Goal: Task Accomplishment & Management: Manage account settings

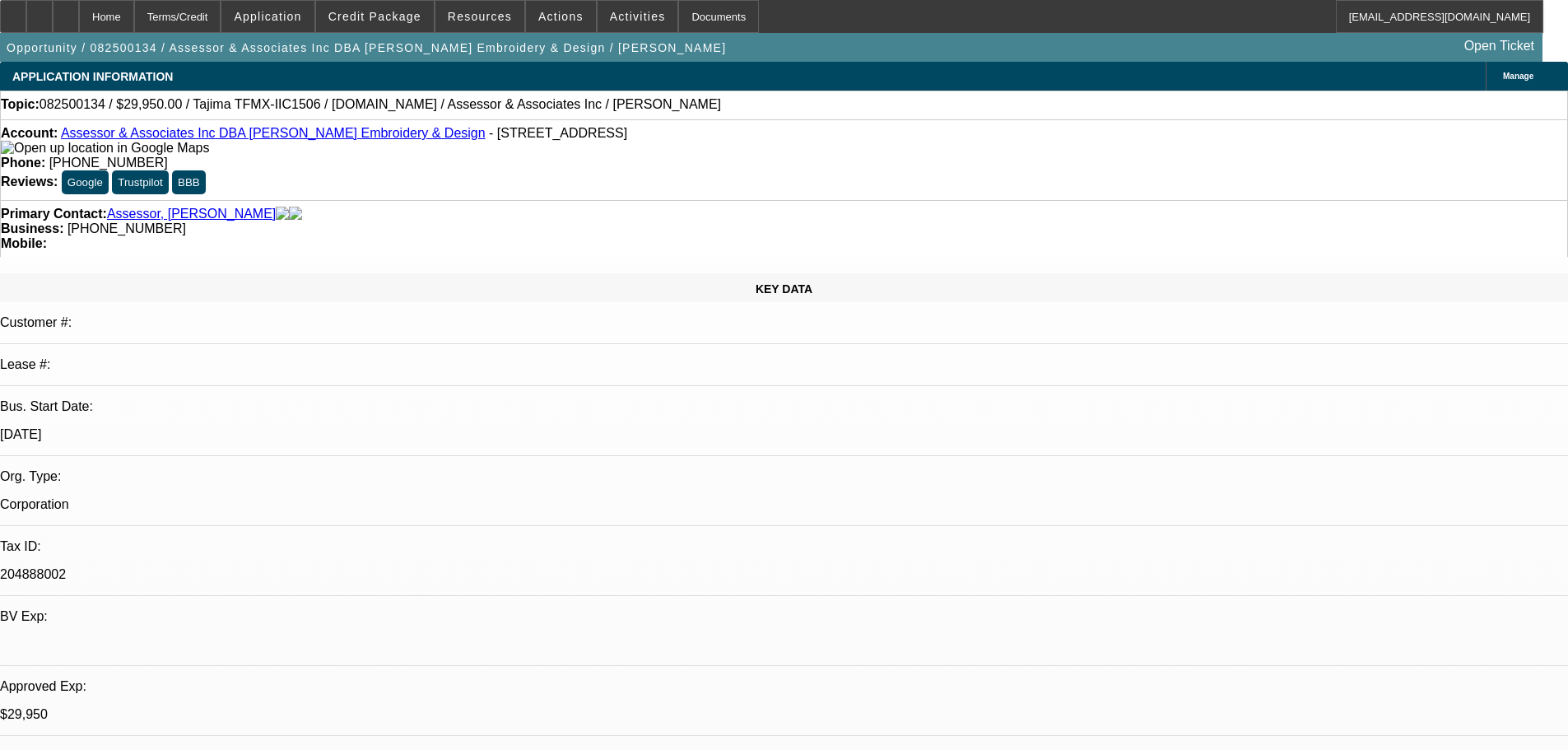
select select "0"
select select "2"
select select "0"
select select "6"
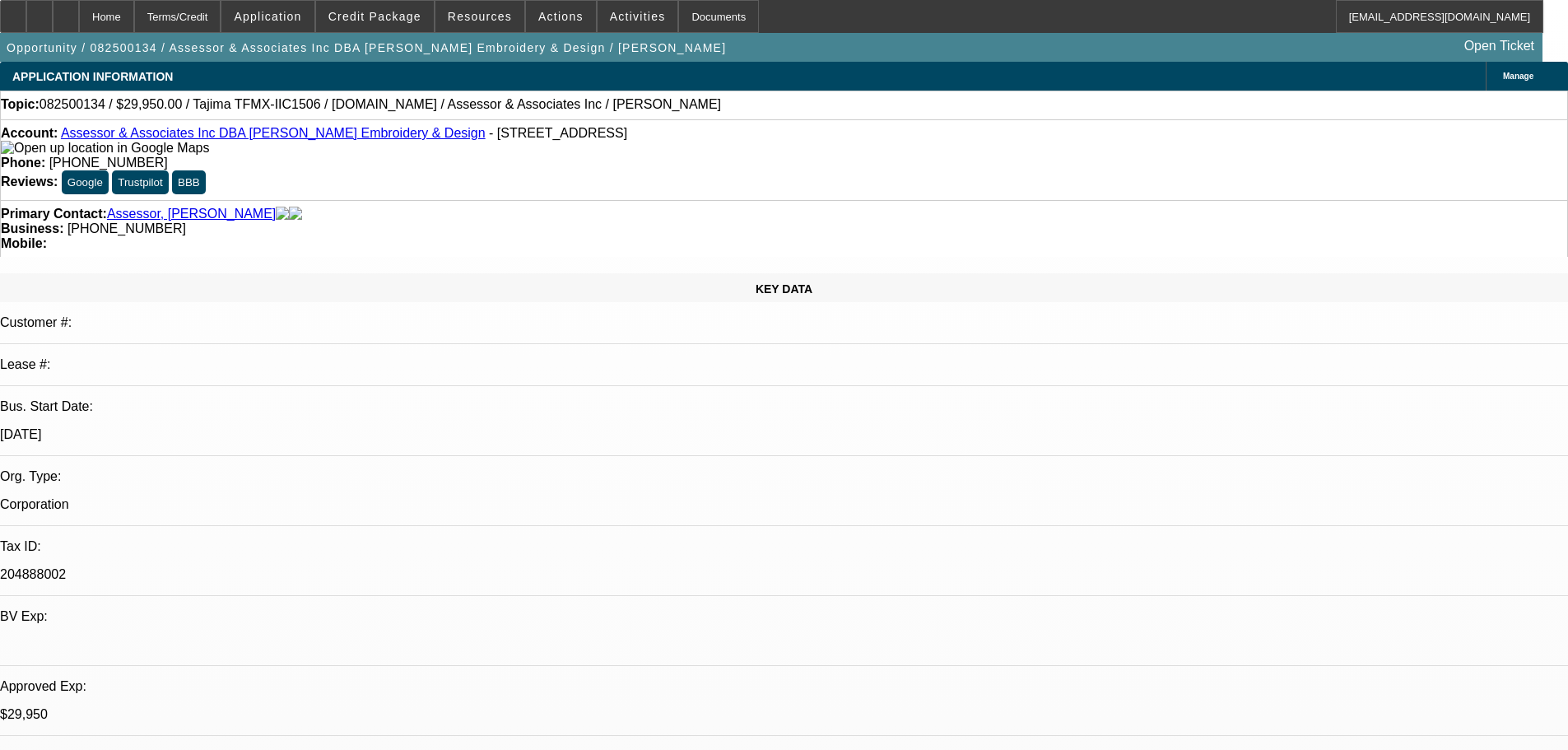
select select "0"
select select "2"
select select "0.1"
select select "4"
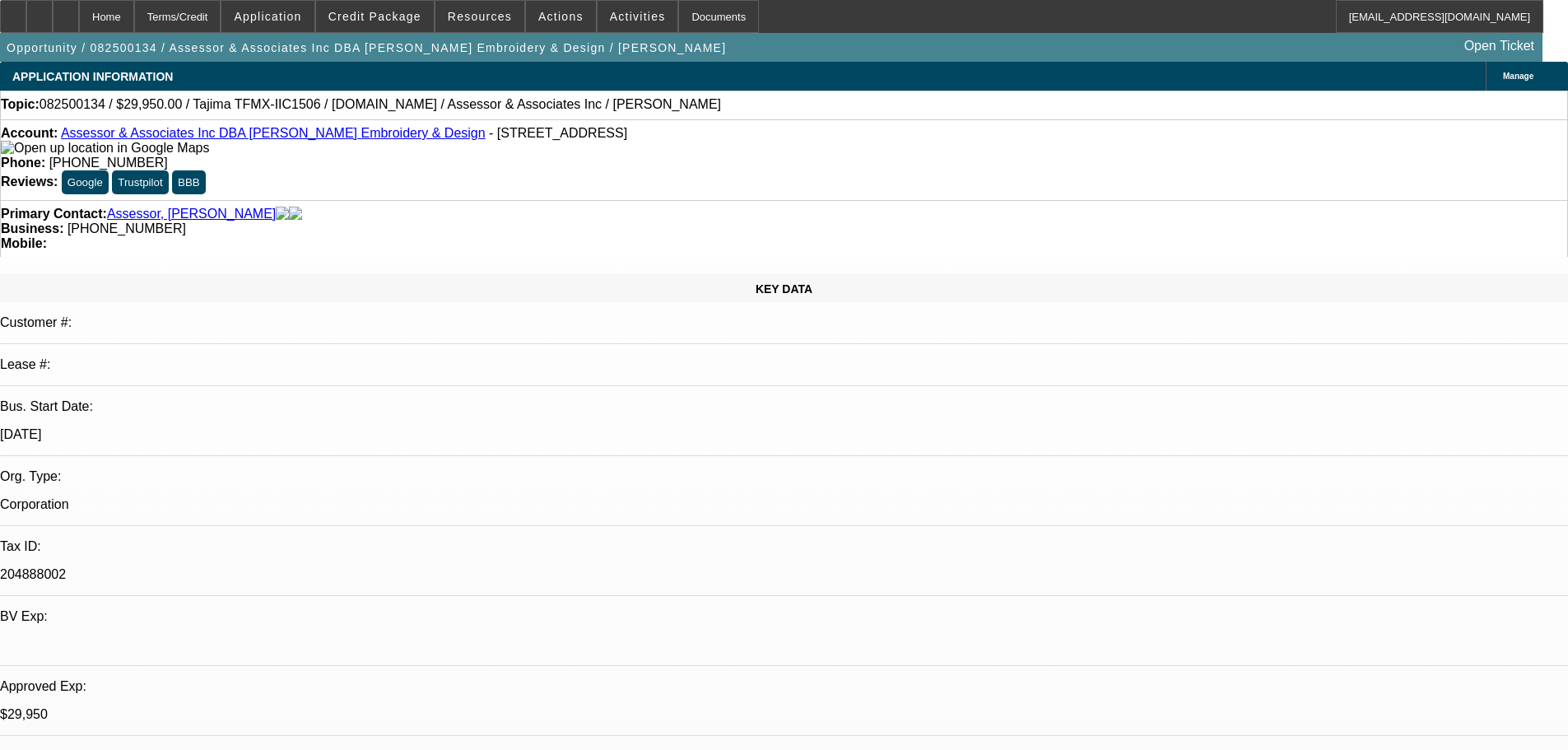
select select "0"
select select "2"
select select "0.1"
select select "4"
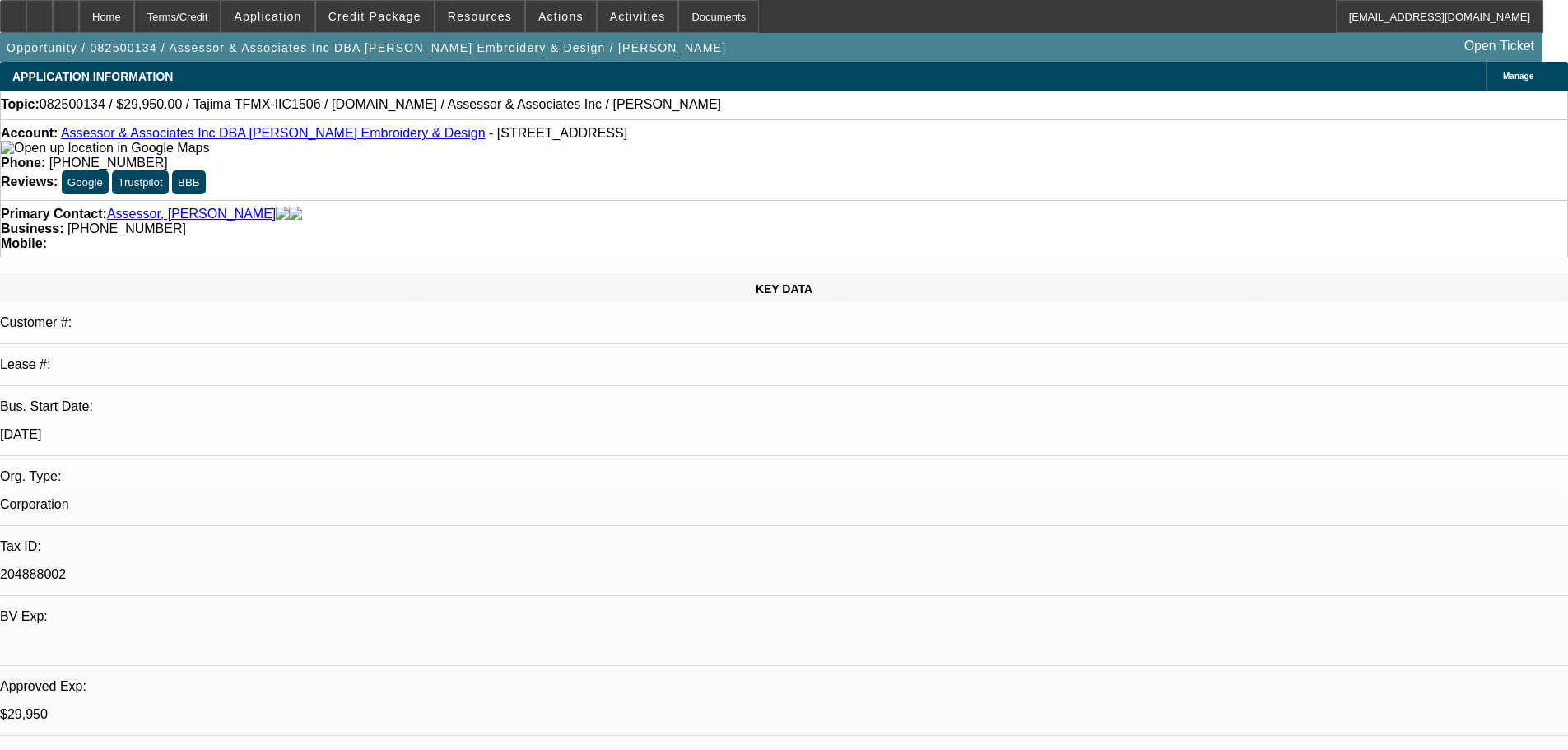
select select "0"
select select "2"
select select "0.1"
select select "4"
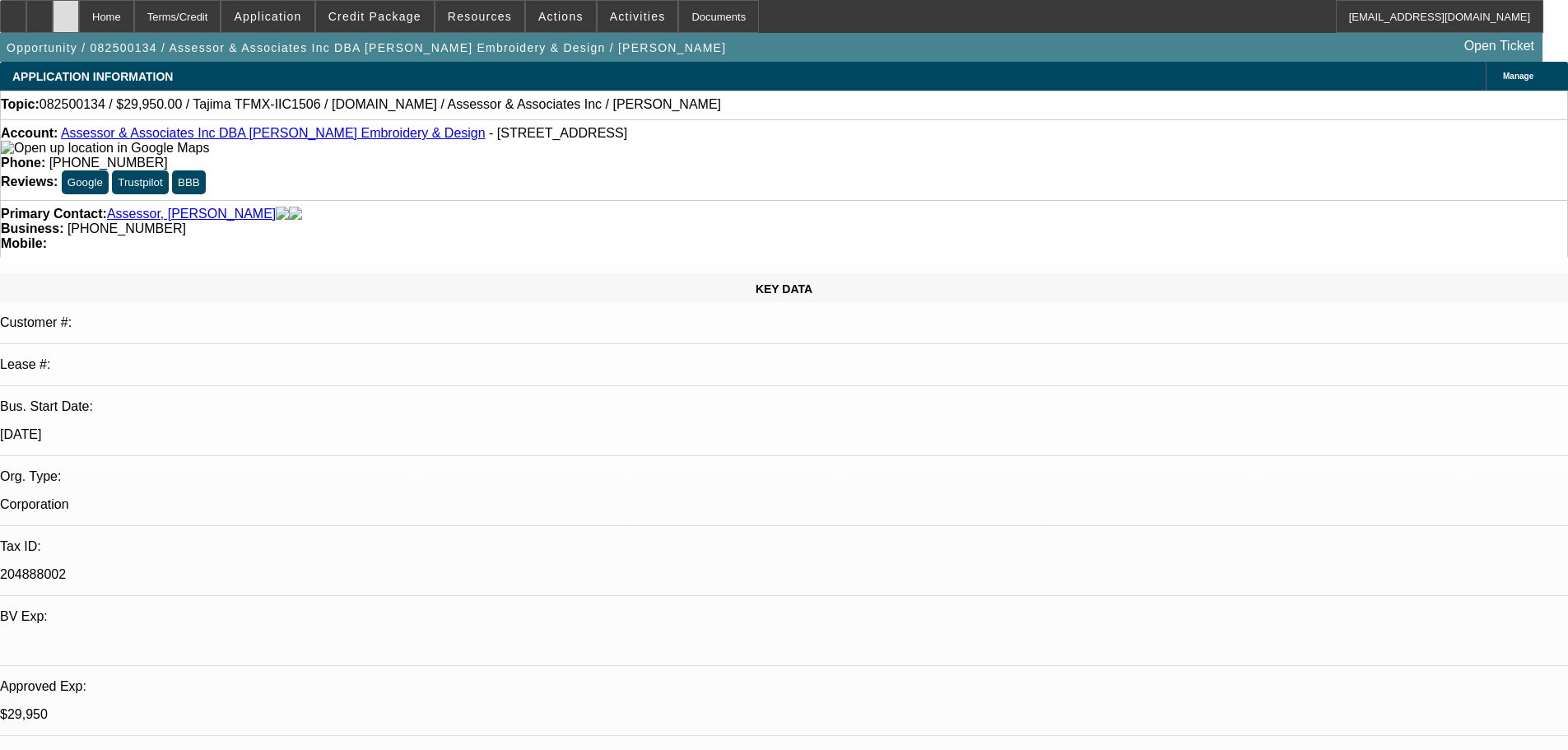
click at [79, 5] on div at bounding box center [66, 17] width 26 height 33
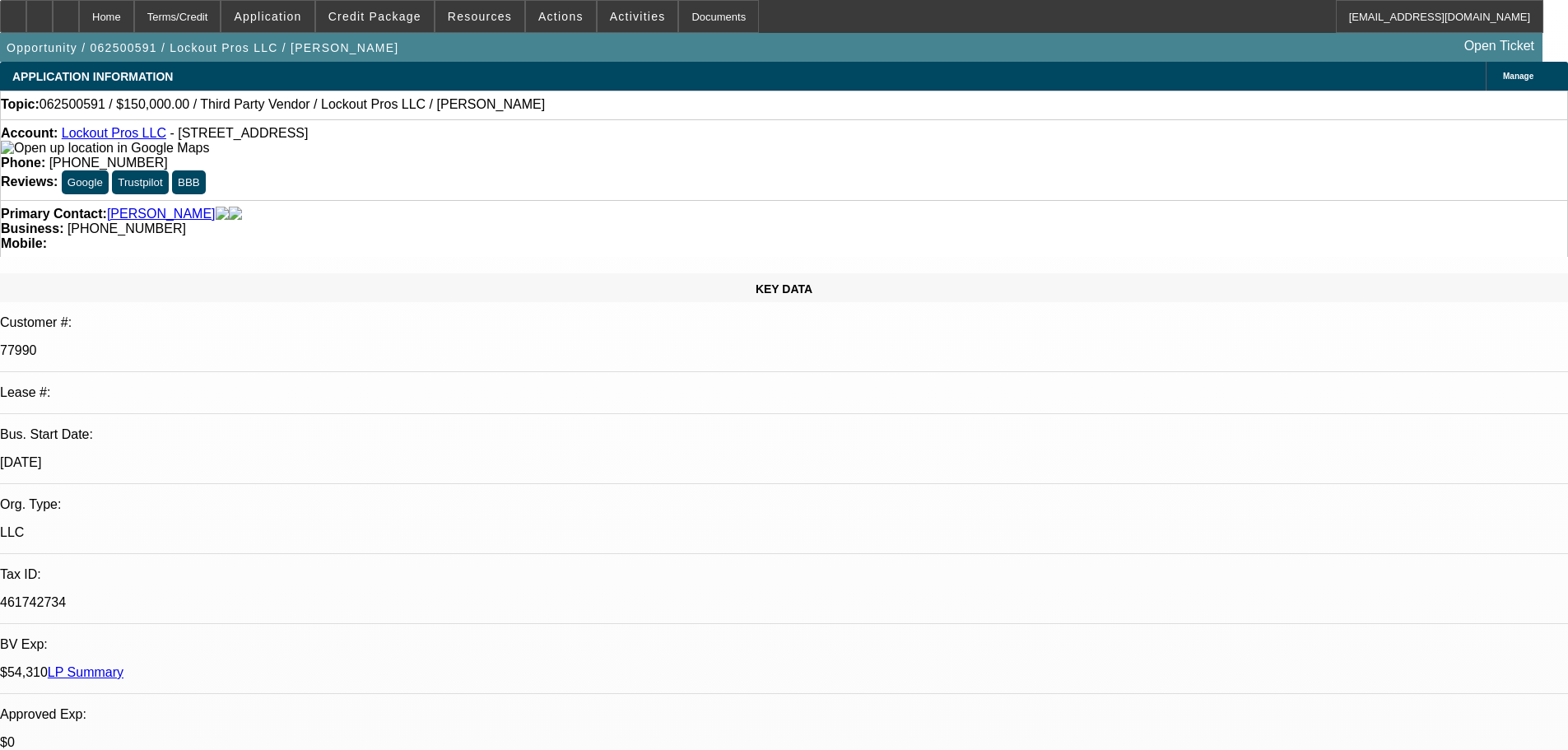
select select "0"
select select "2"
select select "0.1"
select select "4"
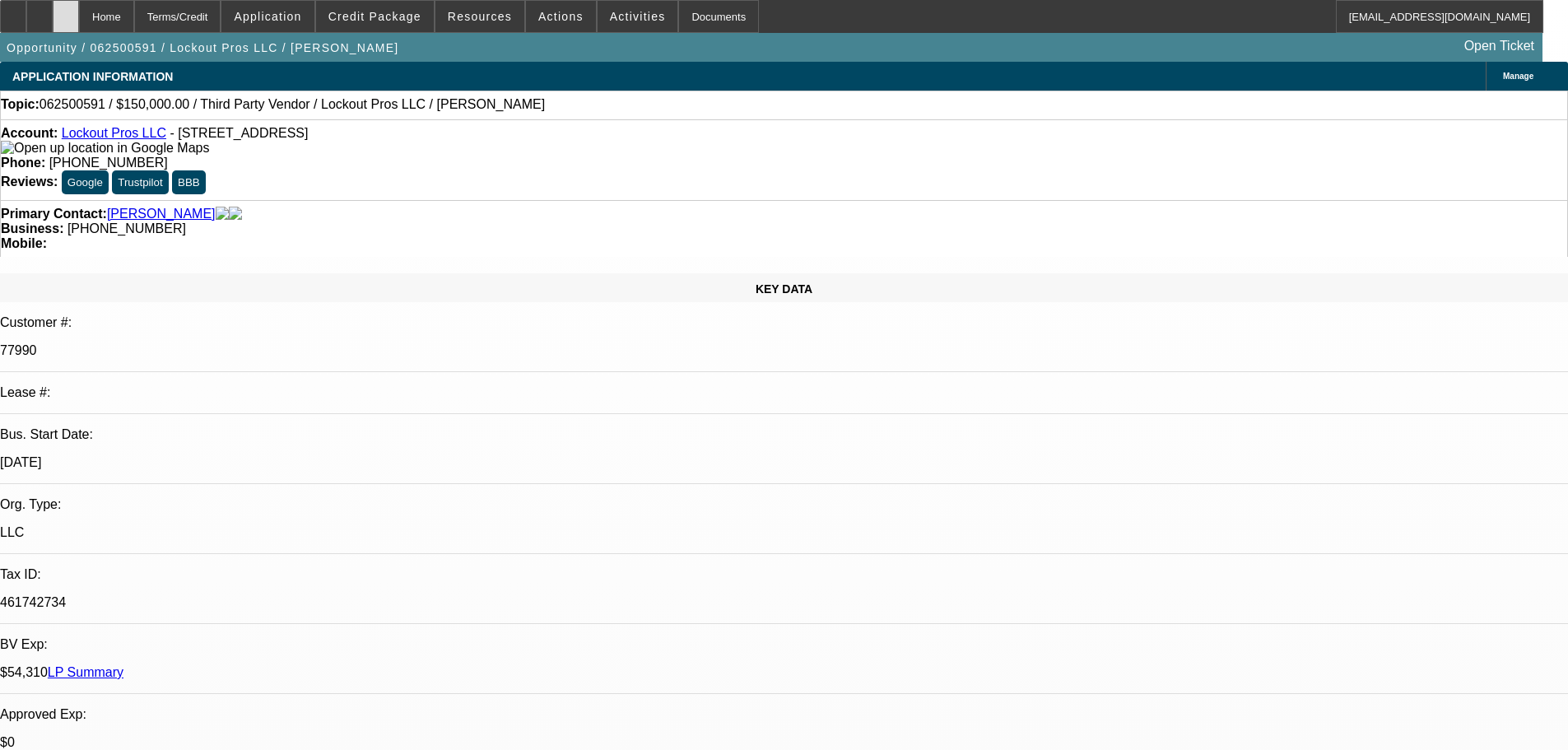
click at [79, 12] on div at bounding box center [66, 17] width 26 height 33
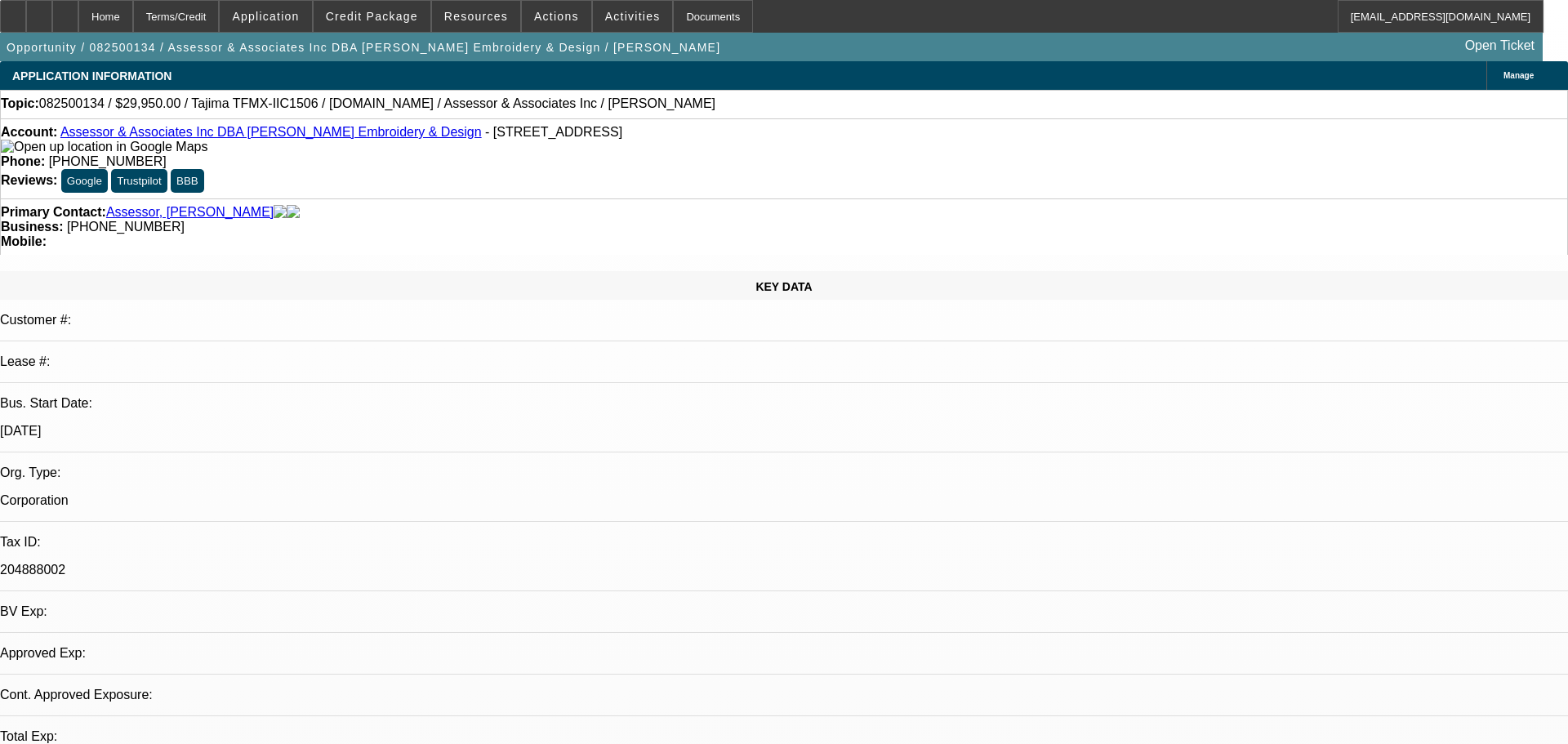
select select "0"
select select "2"
select select "0"
select select "2"
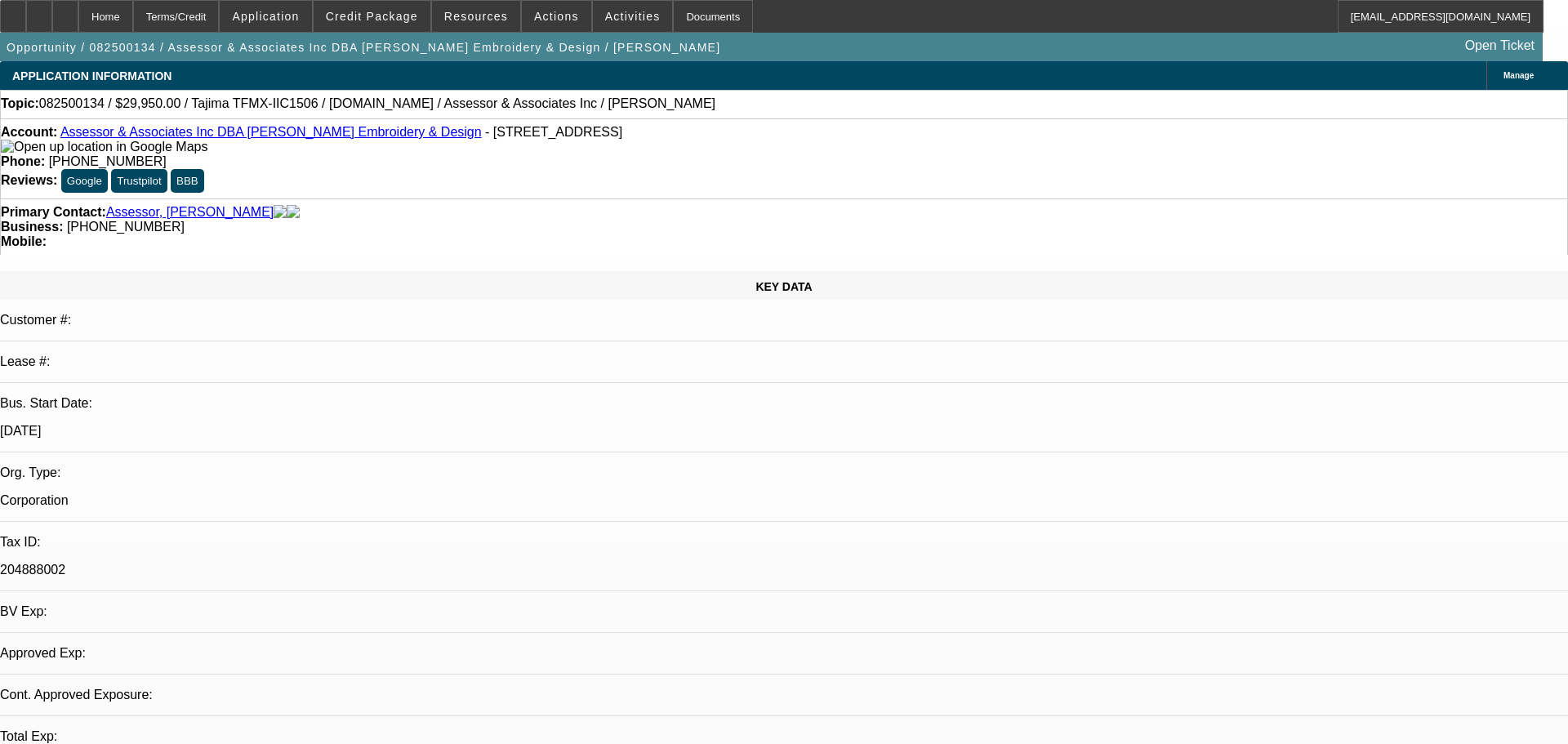
select select "0.1"
select select "0"
select select "2"
select select "0.1"
select select "0"
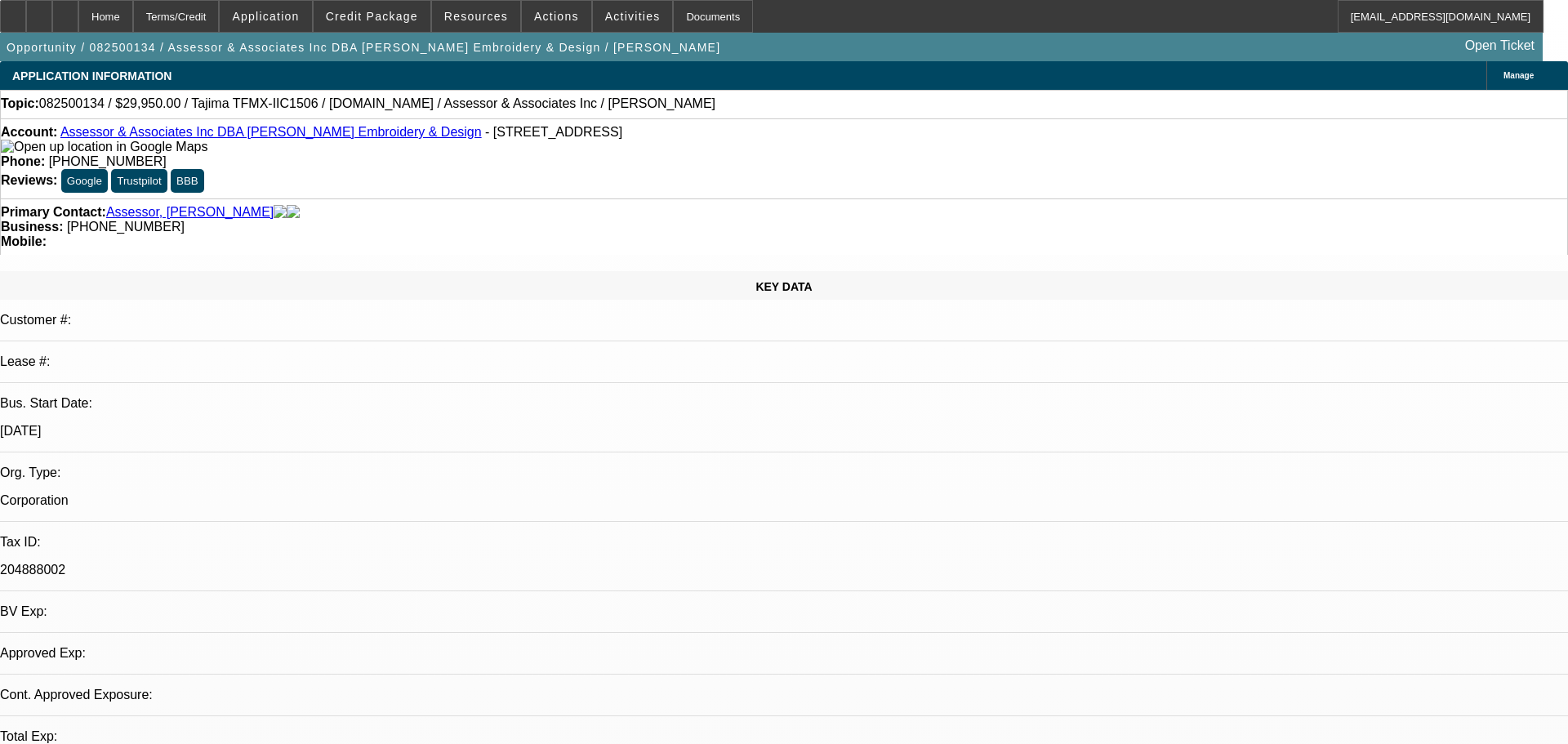
select select "2"
select select "0.1"
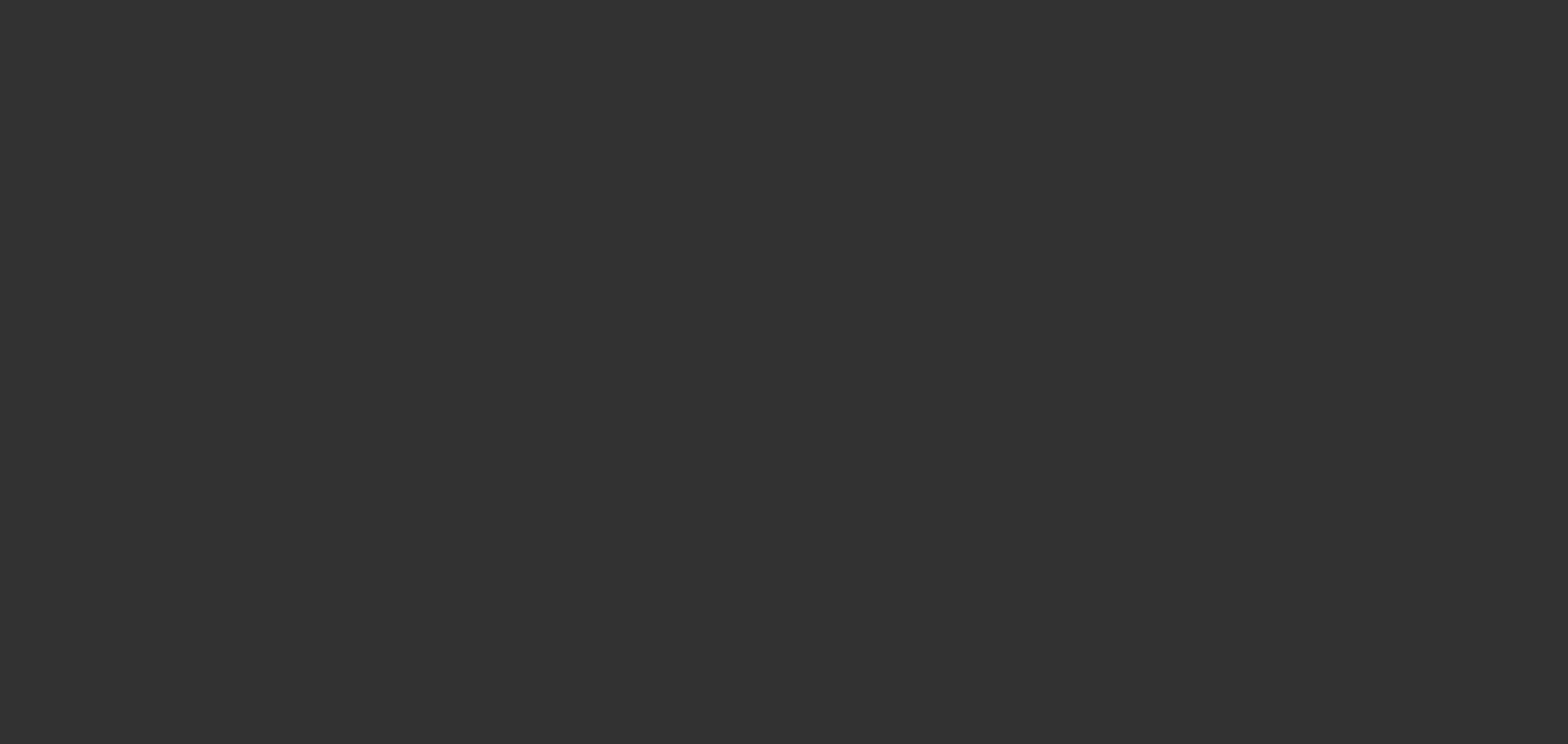
select select "1"
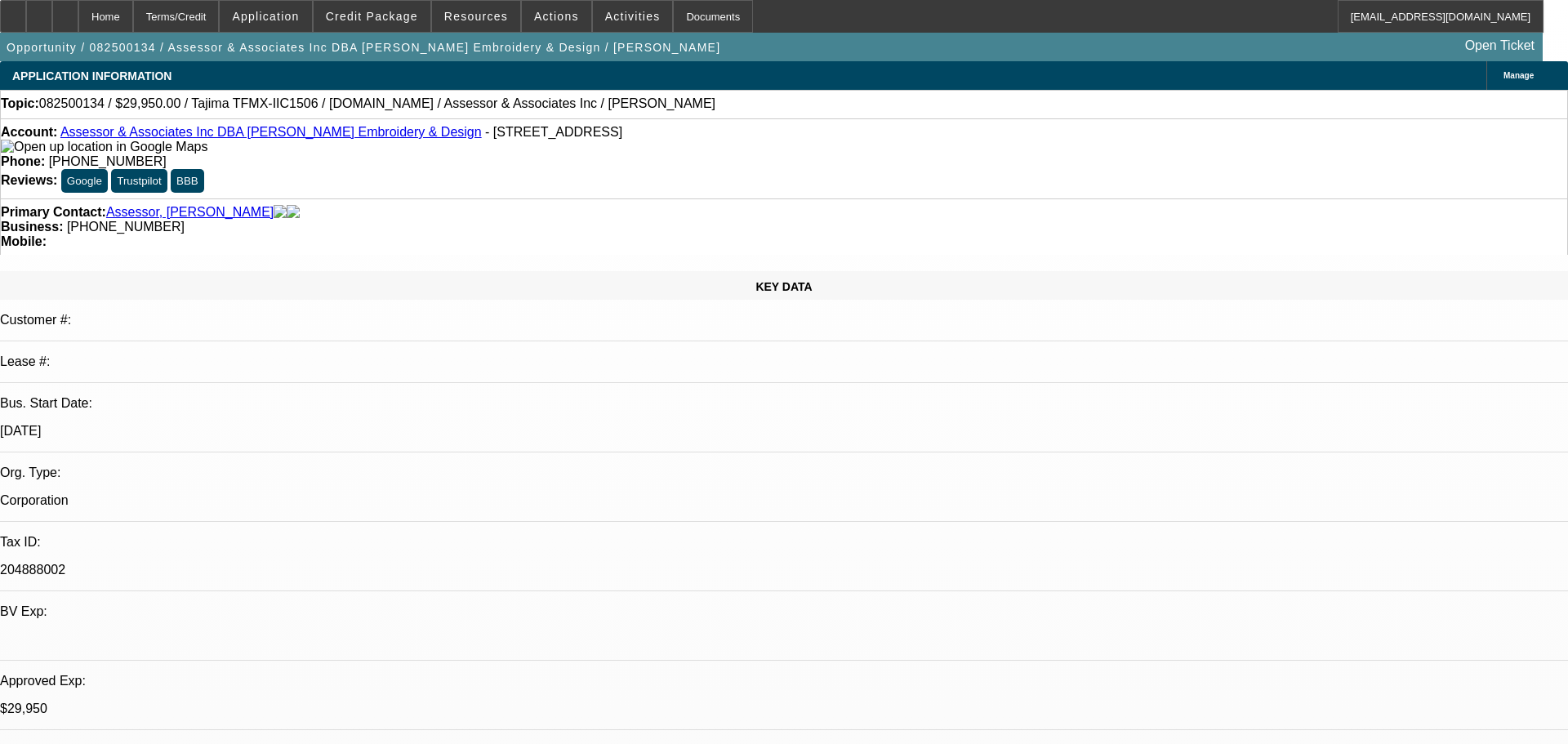
select select "2"
select select "6"
select select "1"
select select "2"
select select "4"
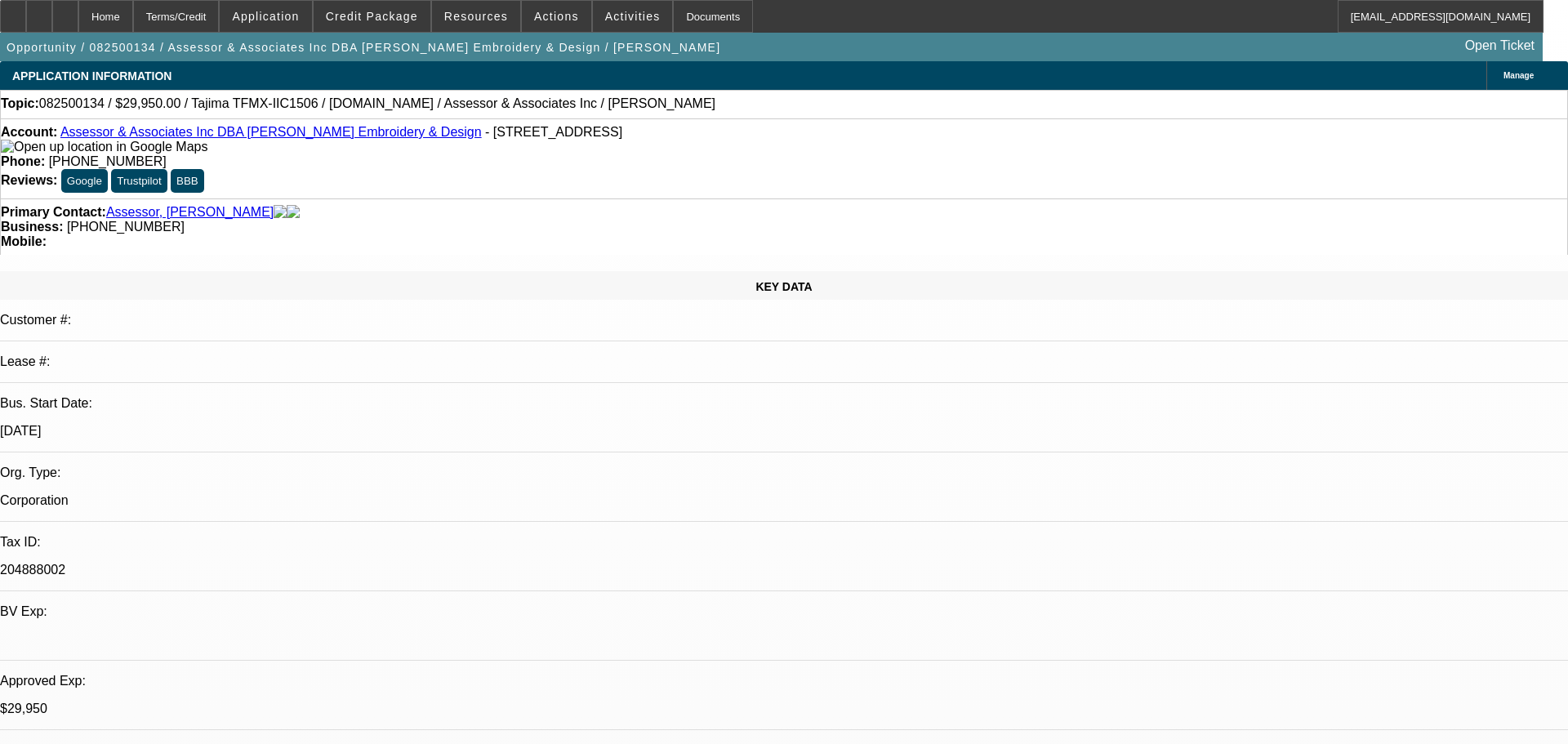
select select "1"
select select "2"
select select "4"
select select "1"
select select "2"
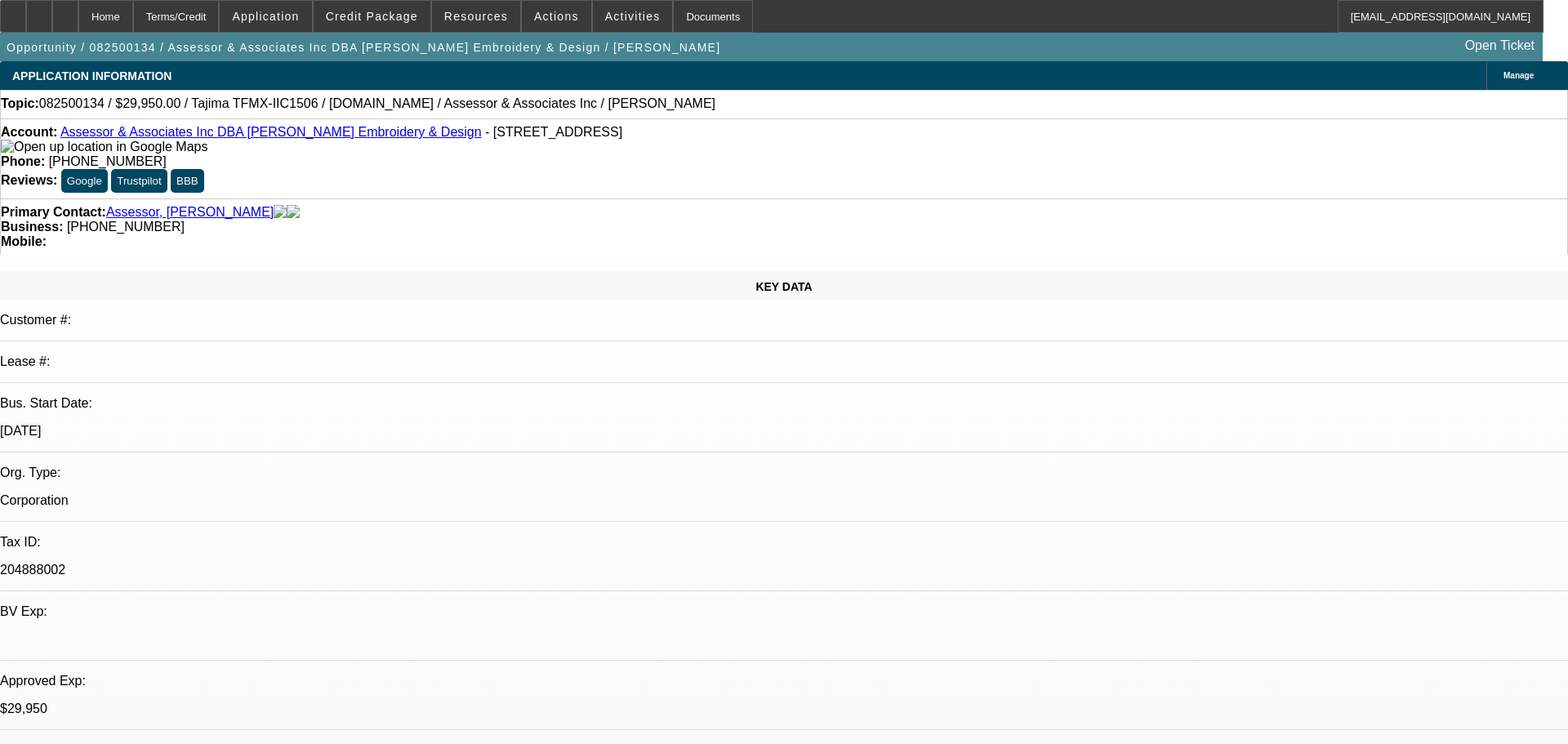
select select "4"
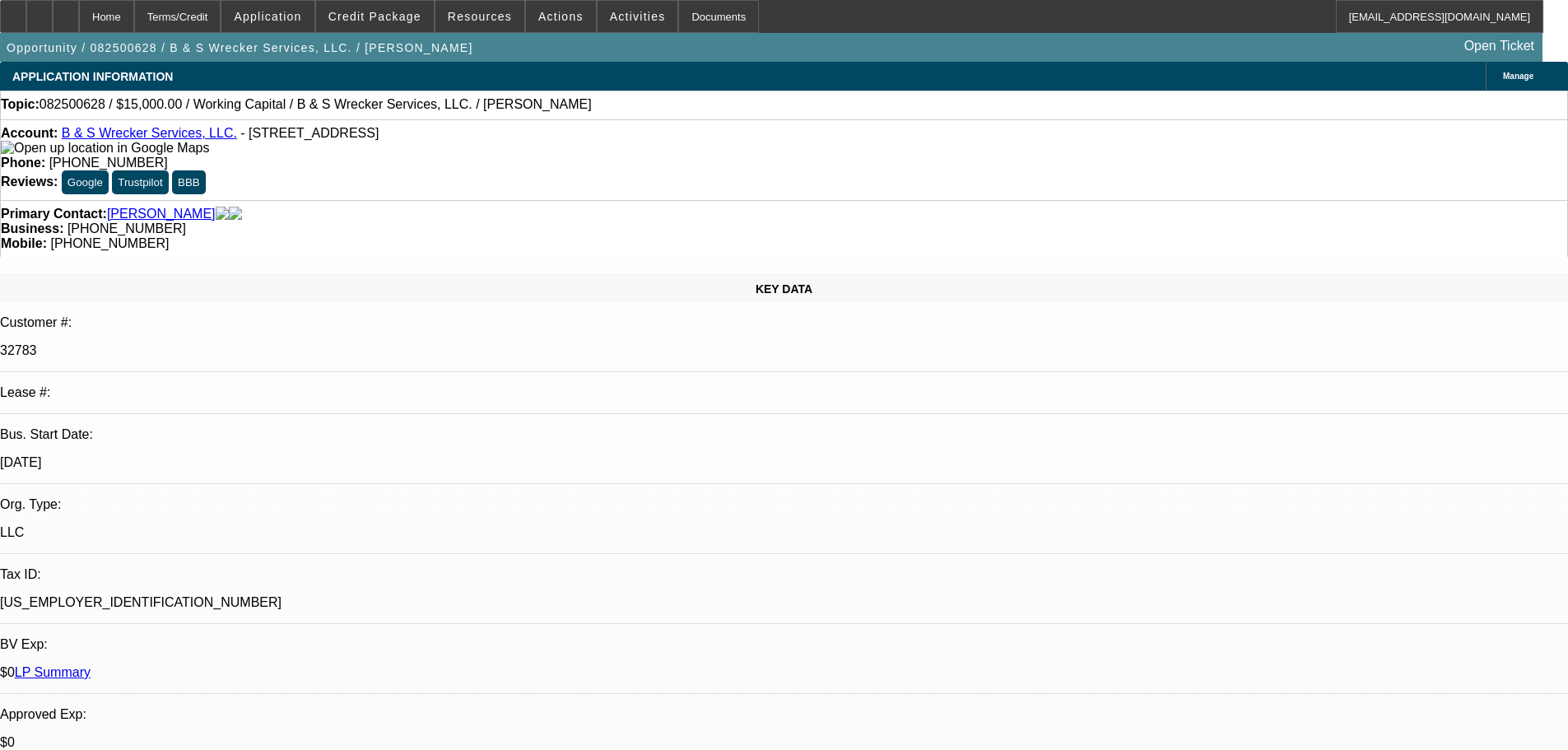
select select "0"
select select "2"
select select "0.1"
select select "4"
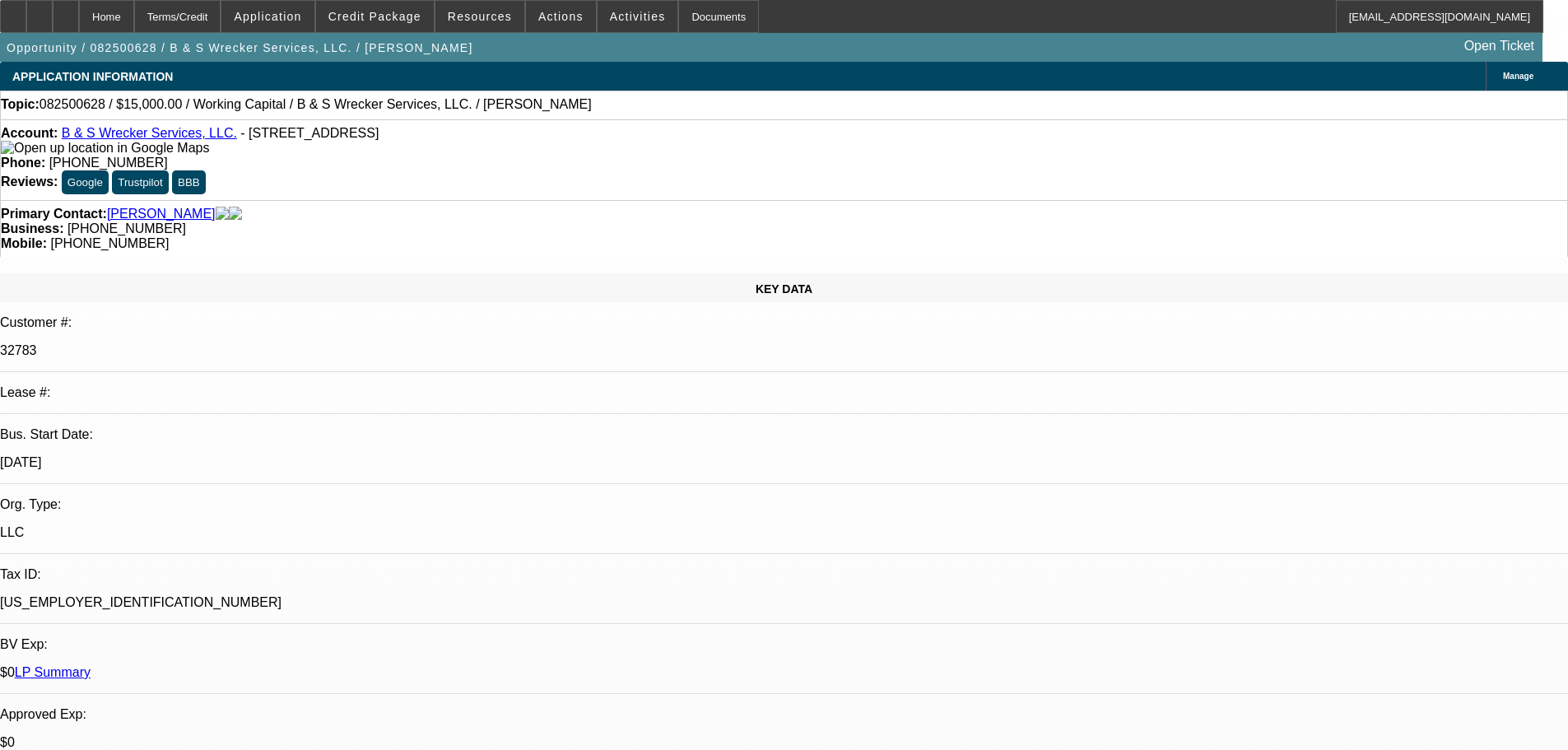
click at [66, 11] on icon at bounding box center [66, 11] width 0 height 0
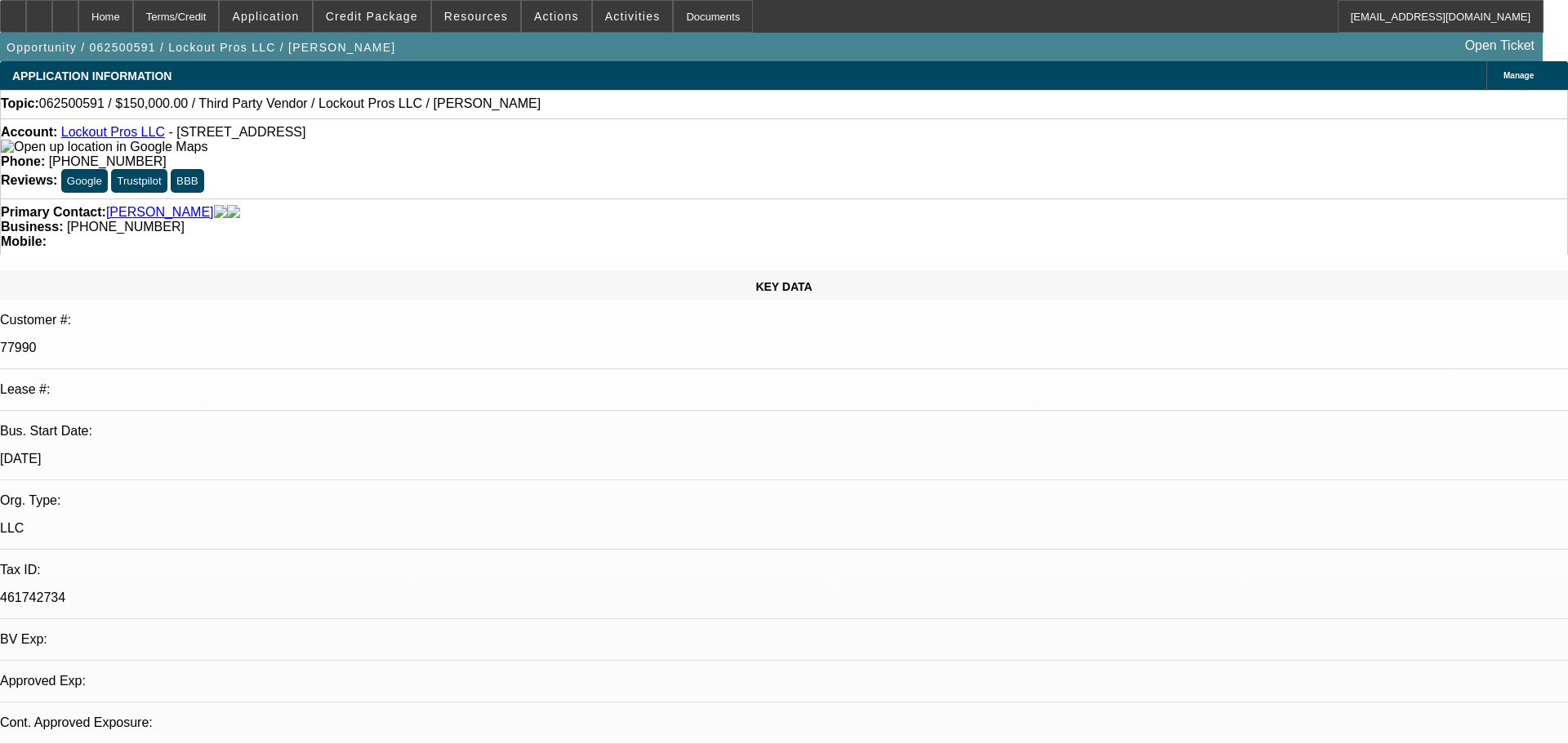
select select "0"
select select "2"
select select "0.1"
select select "4"
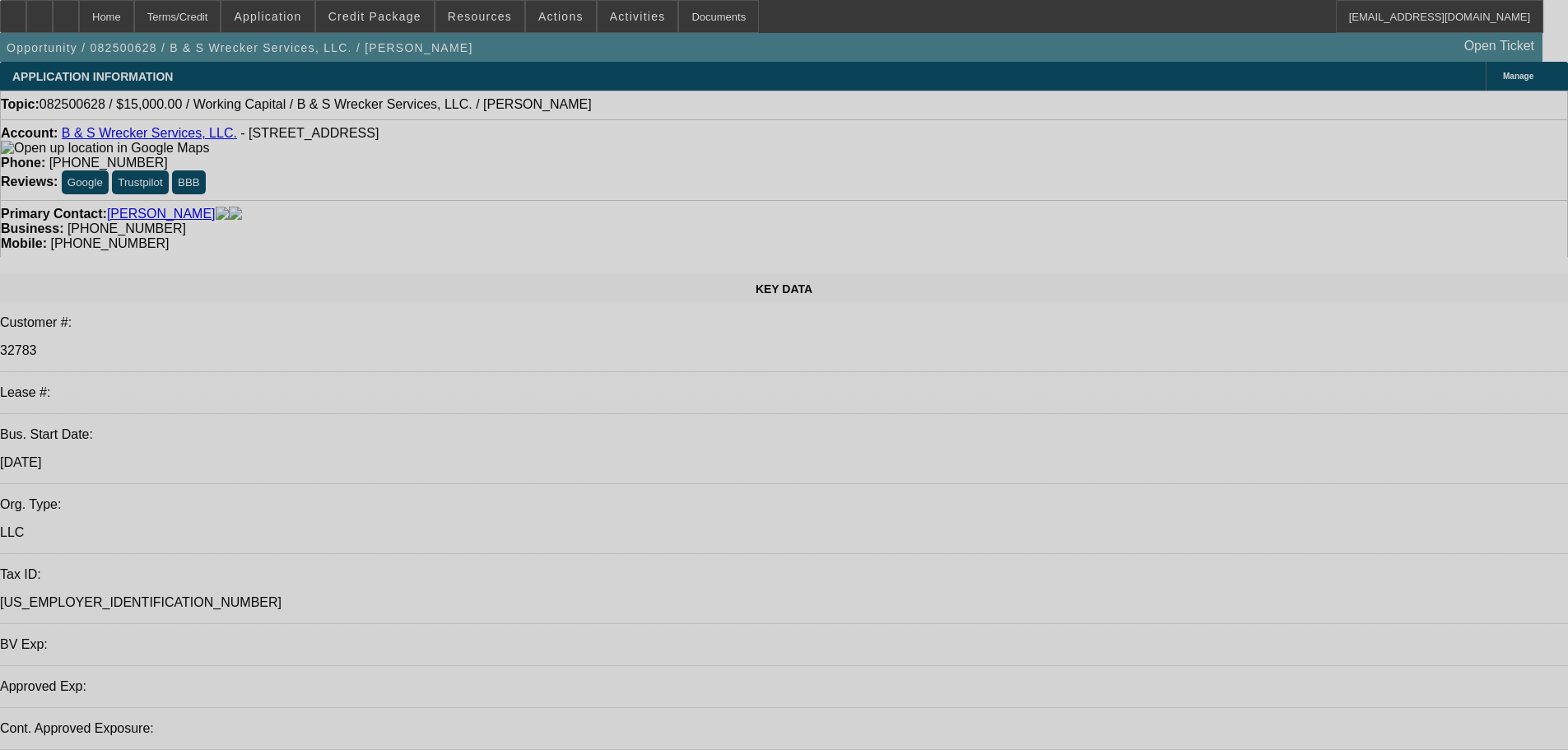
select select "0"
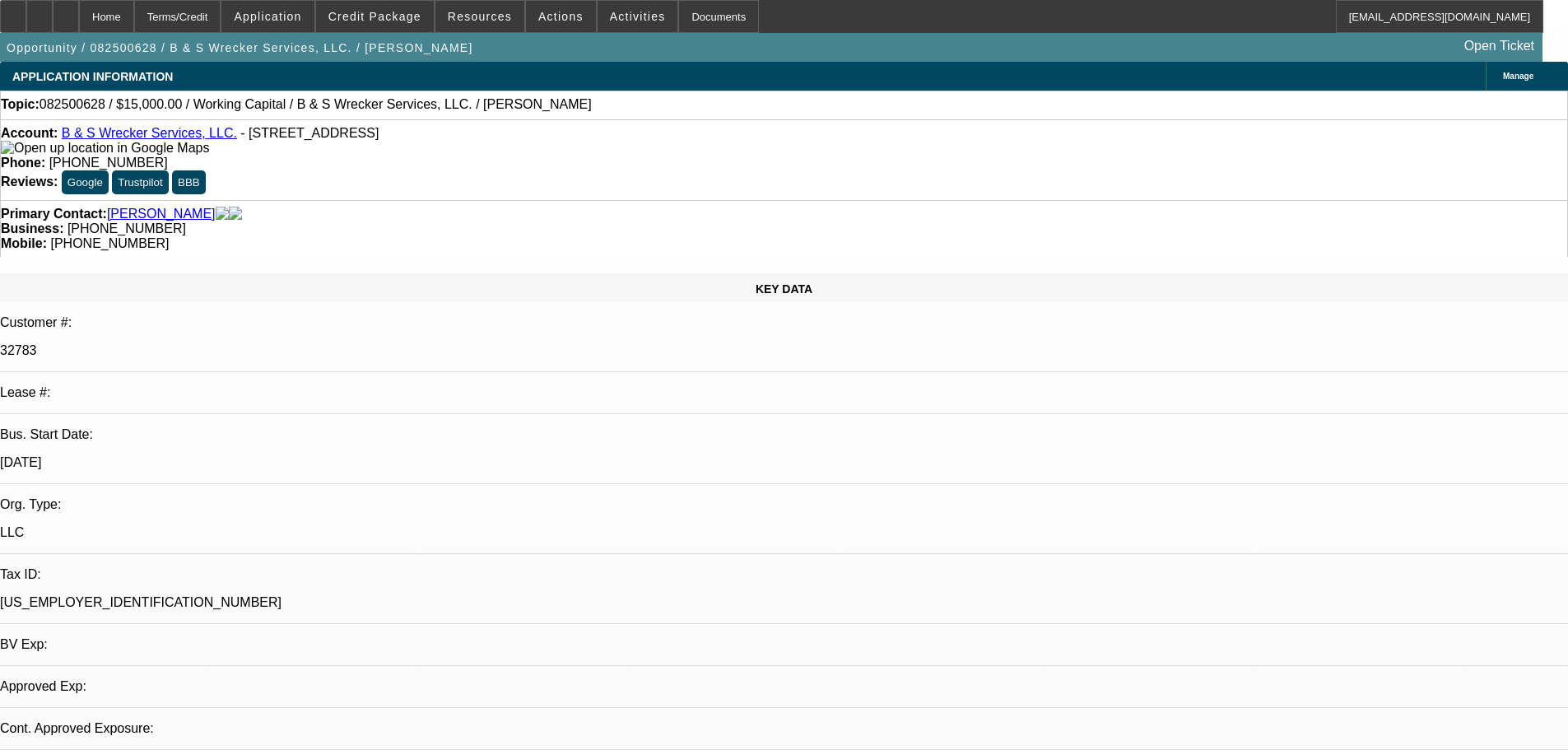
select select "2"
select select "0.1"
select select "4"
click at [190, 140] on link "B & S Wrecker Services, LLC." at bounding box center [149, 133] width 175 height 14
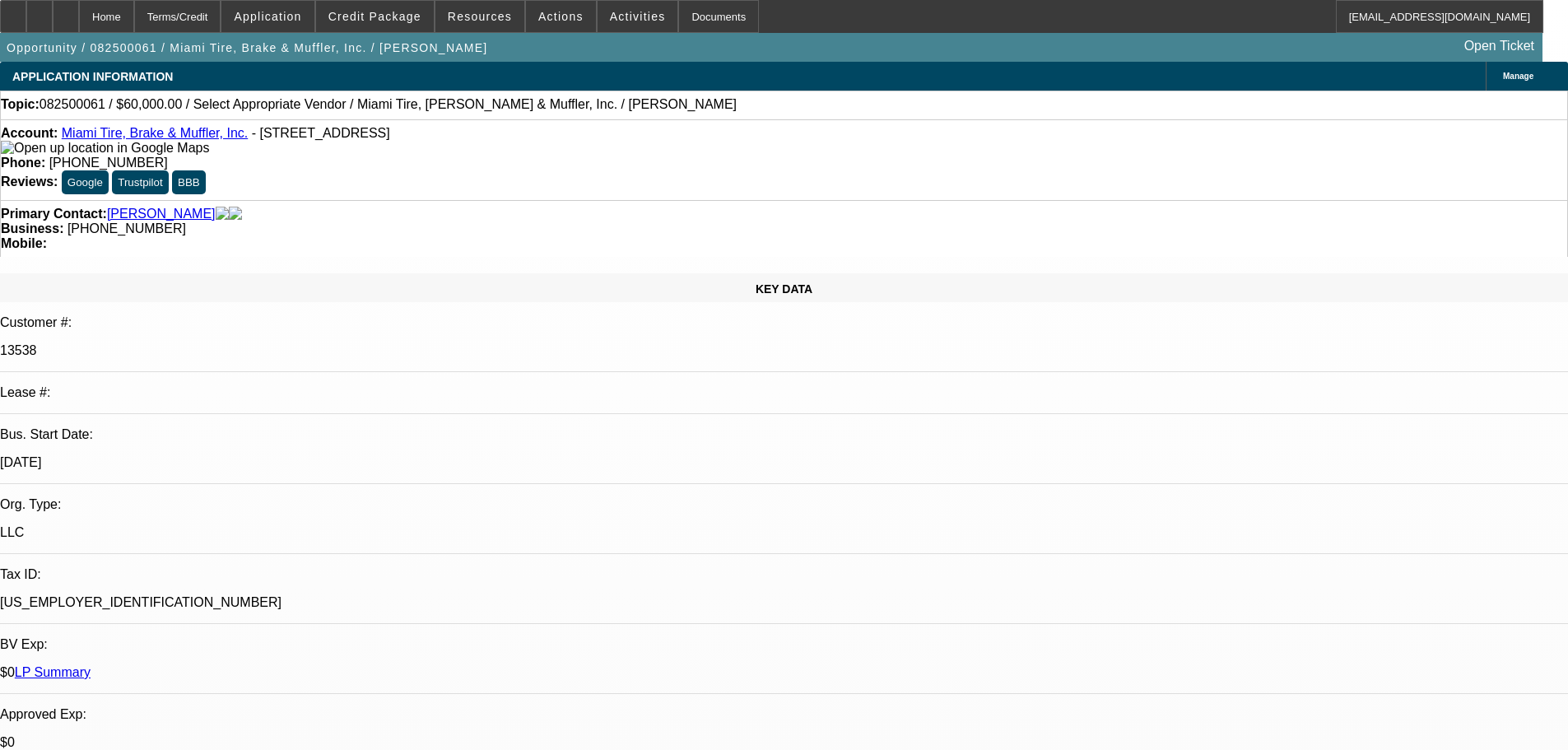
select select "0"
select select "2"
select select "0.1"
select select "4"
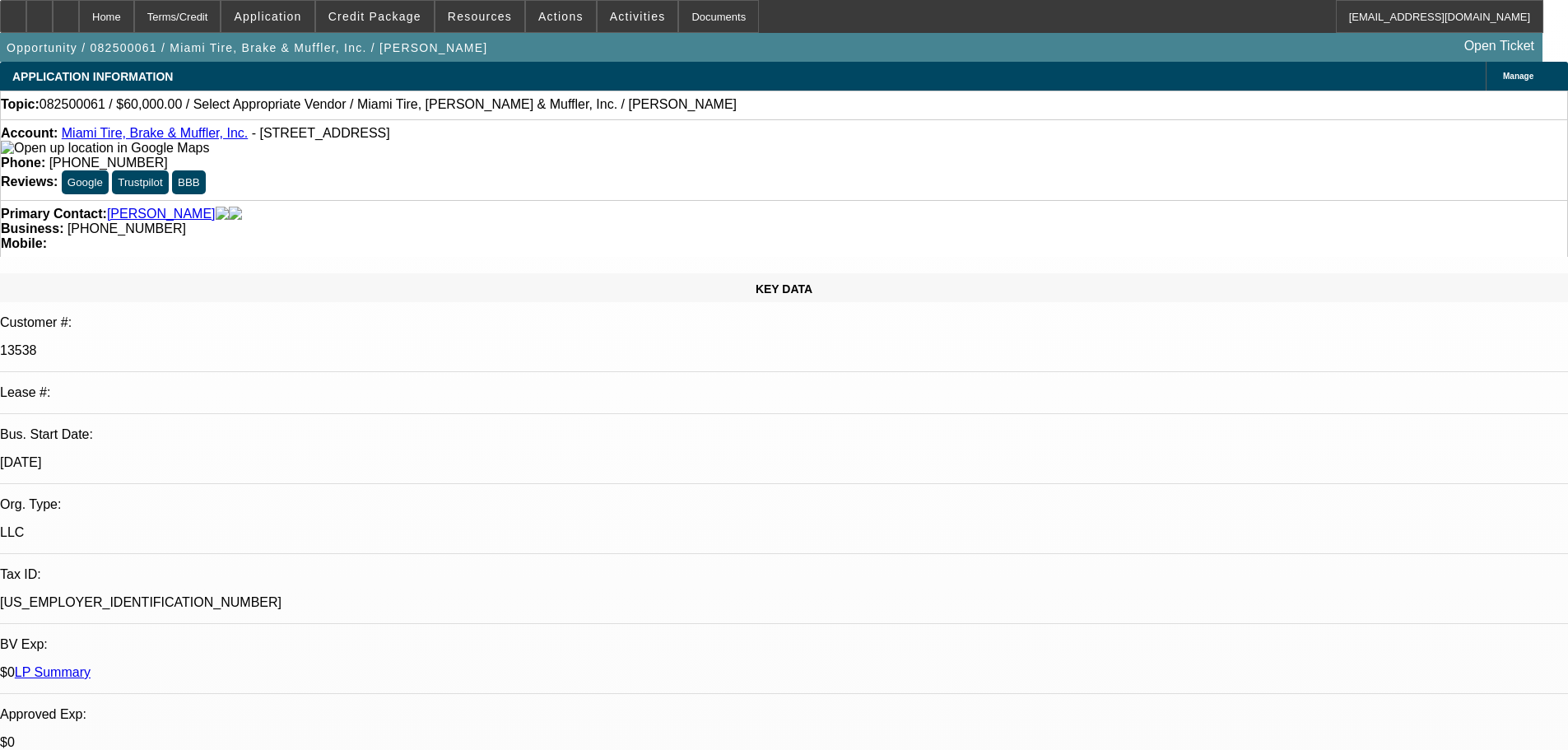
click at [130, 136] on link "Miami Tire, Brake & Muffler, Inc." at bounding box center [155, 133] width 186 height 14
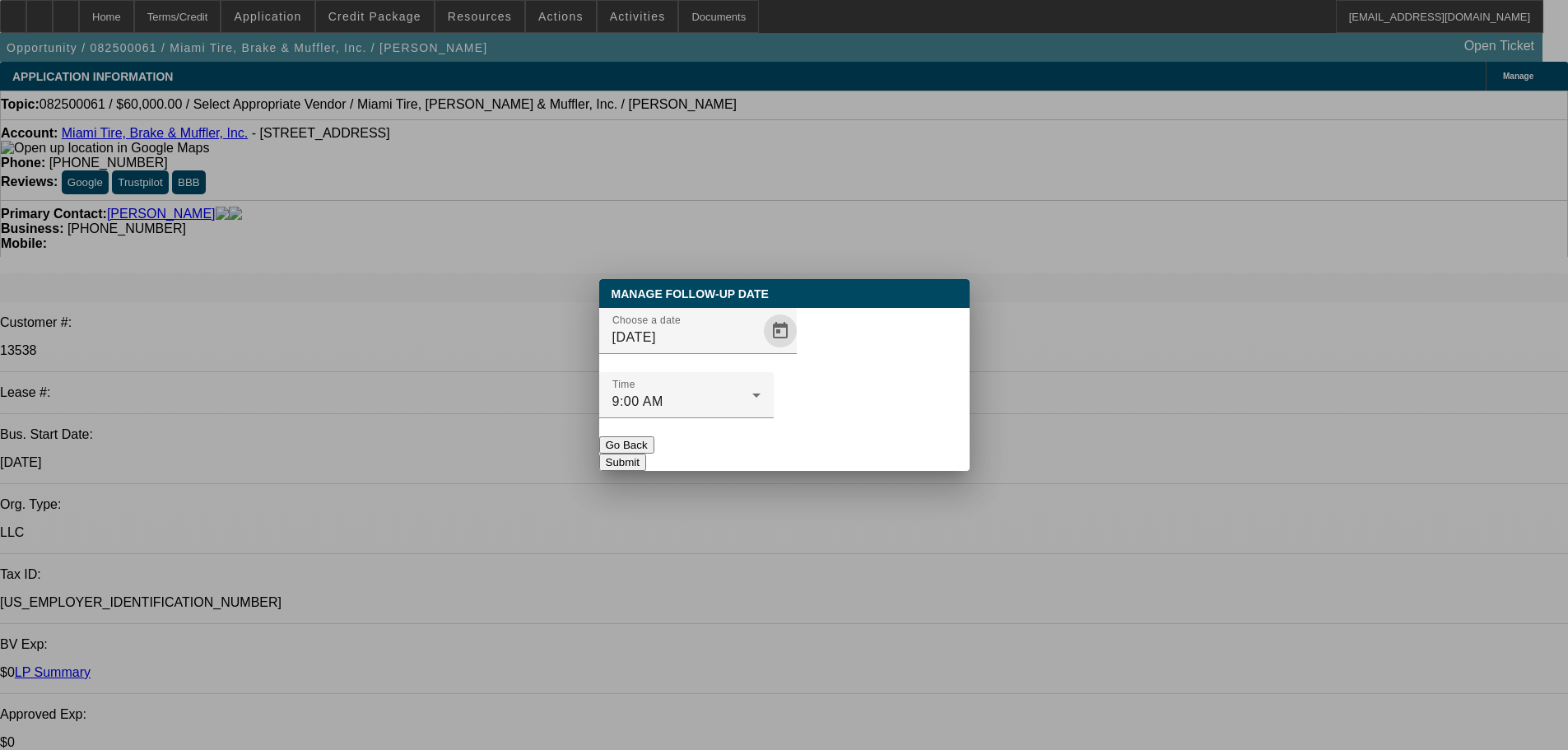
click at [761, 351] on span "Open calendar" at bounding box center [781, 331] width 39 height 39
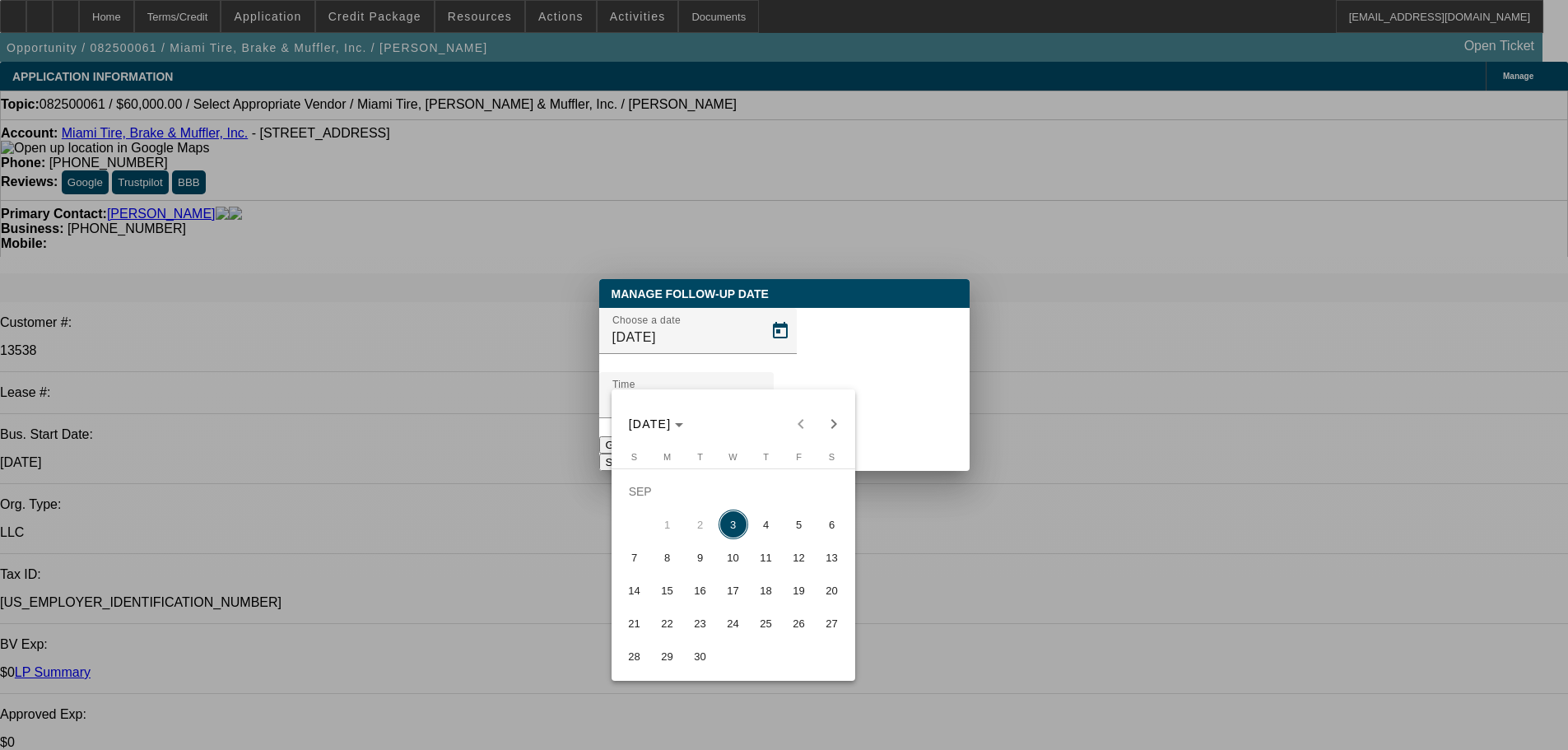
drag, startPoint x: 757, startPoint y: 519, endPoint x: 765, endPoint y: 511, distance: 11.3
click at [757, 519] on span "4" at bounding box center [766, 524] width 29 height 29
type input "9/4/2025"
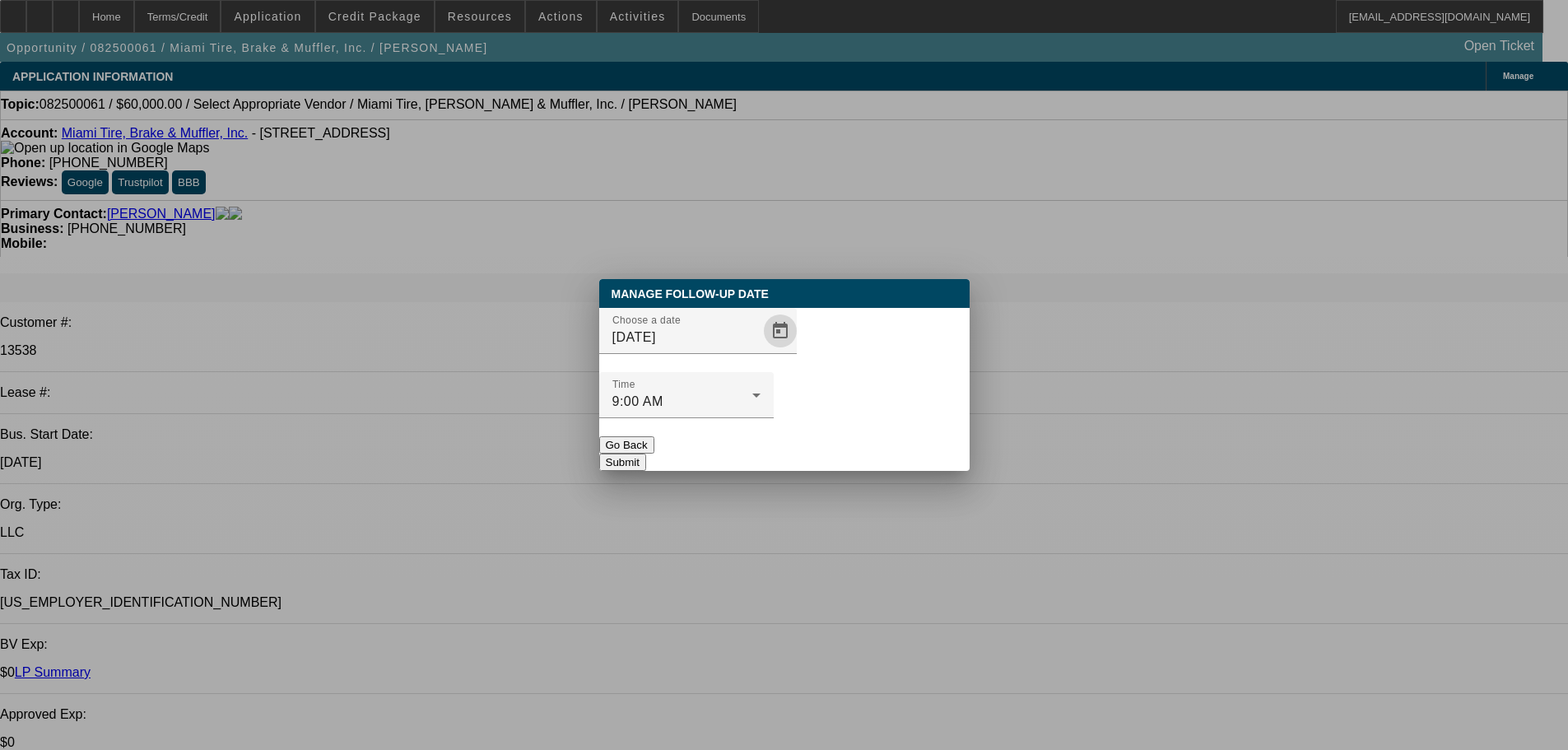
click at [646, 453] on button "Submit" at bounding box center [623, 462] width 47 height 18
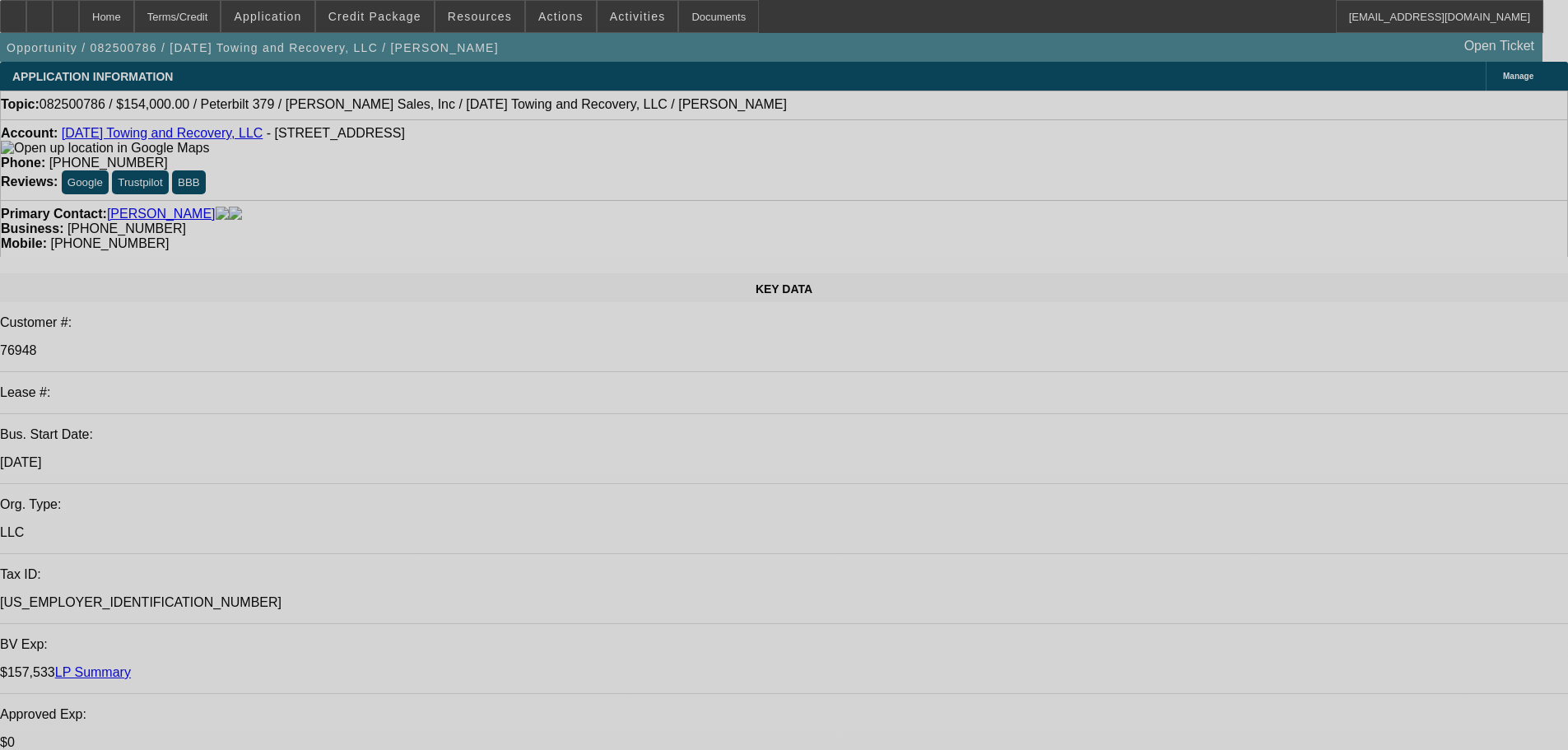
select select "0"
select select "2"
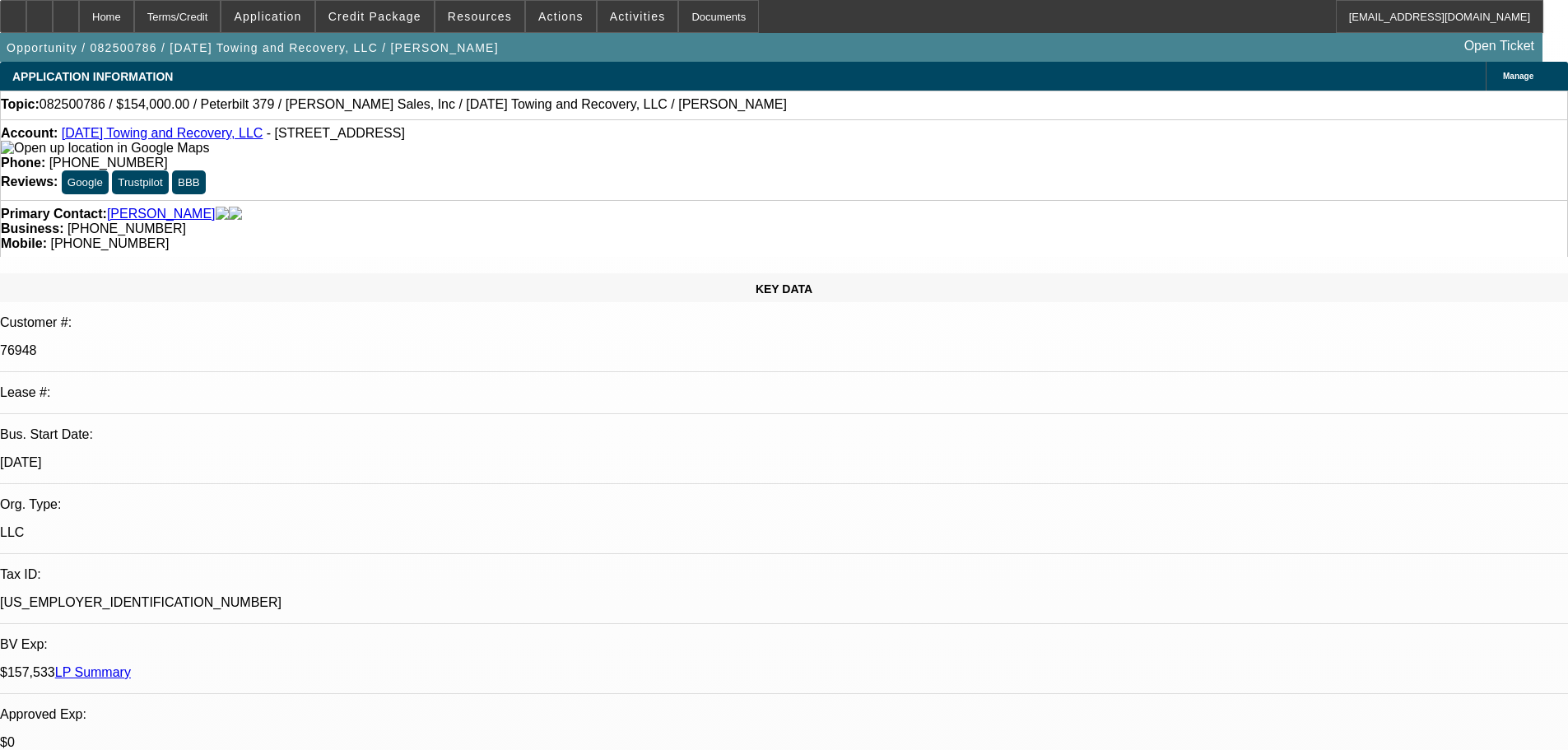
select select "0.1"
select select "4"
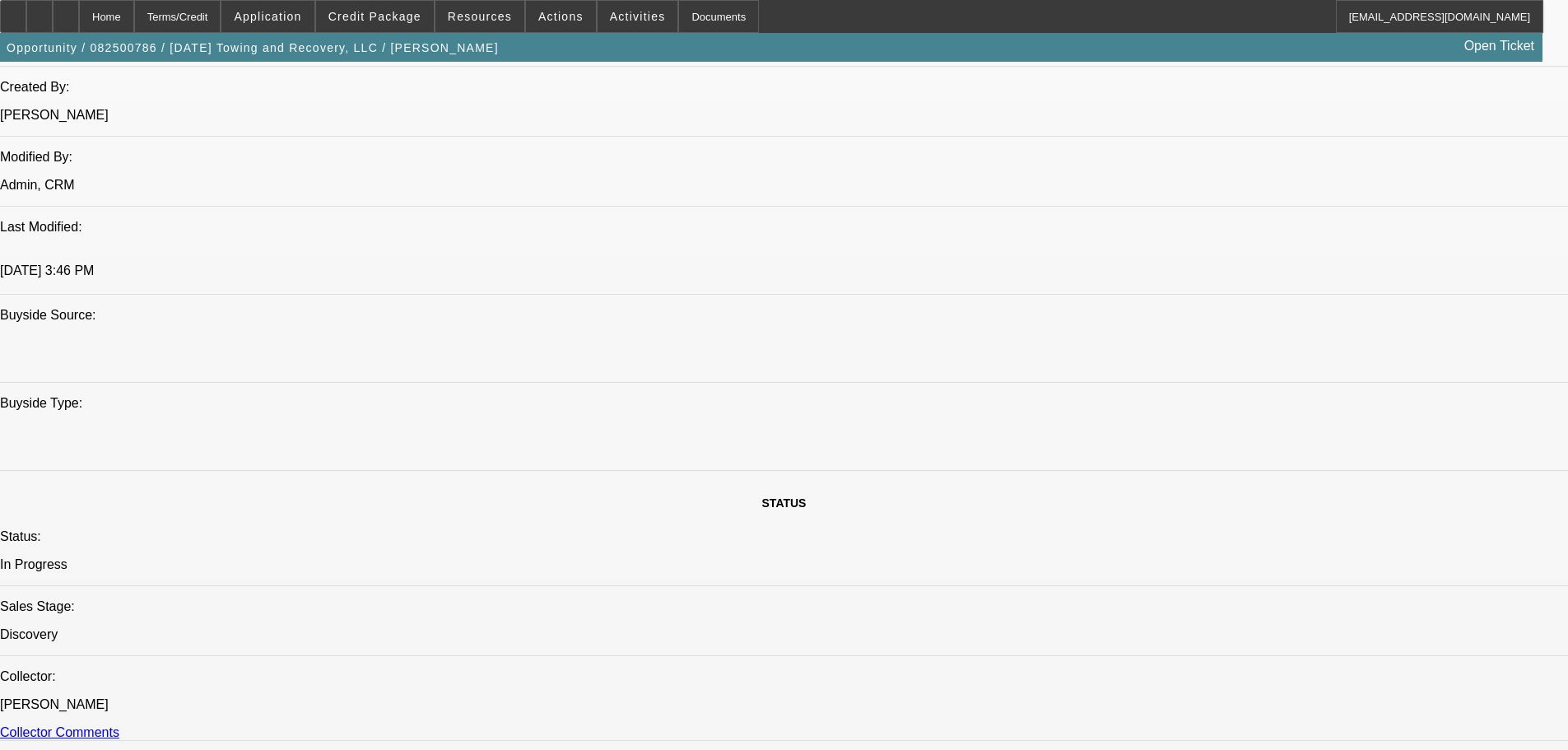
scroll to position [1070, 0]
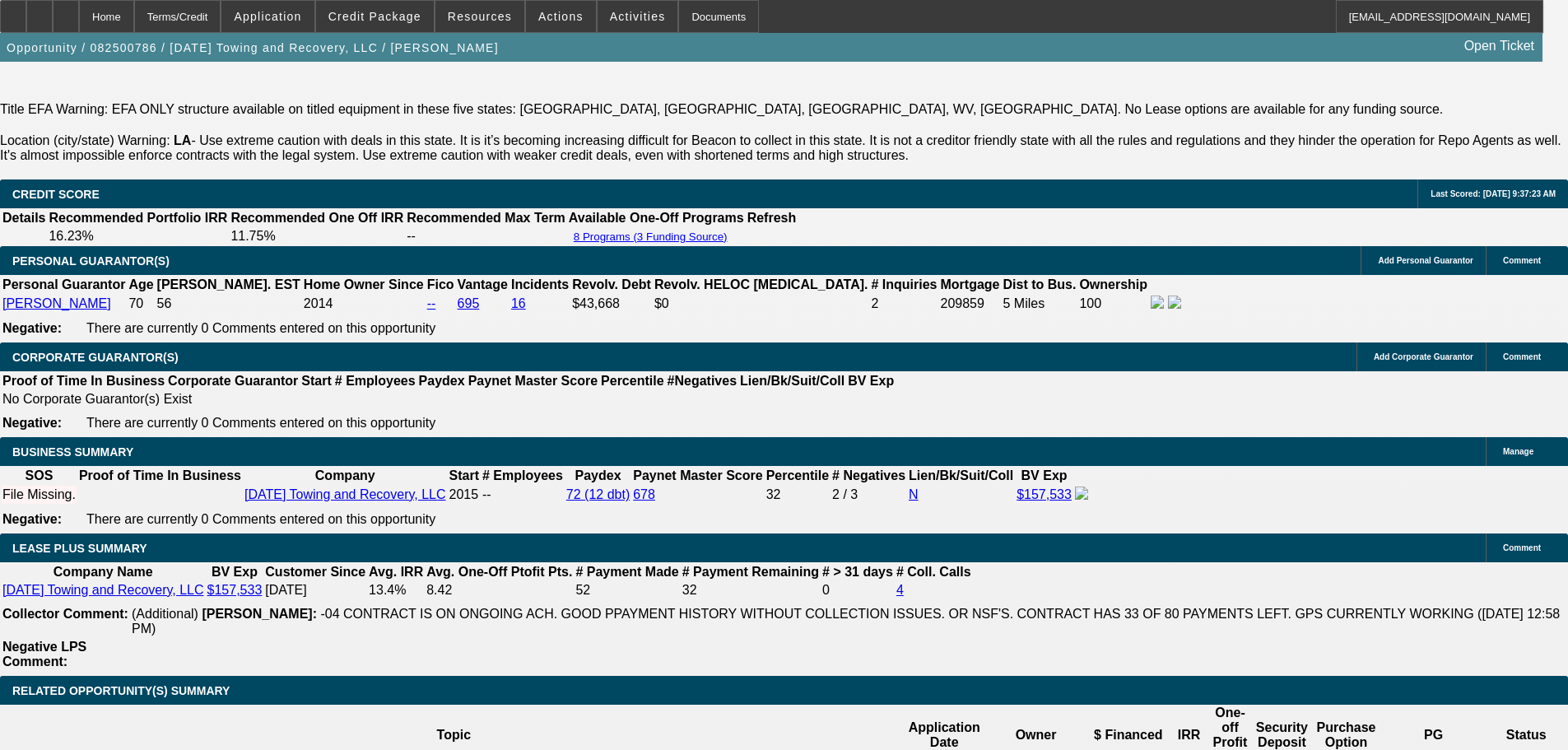
scroll to position [2798, 0]
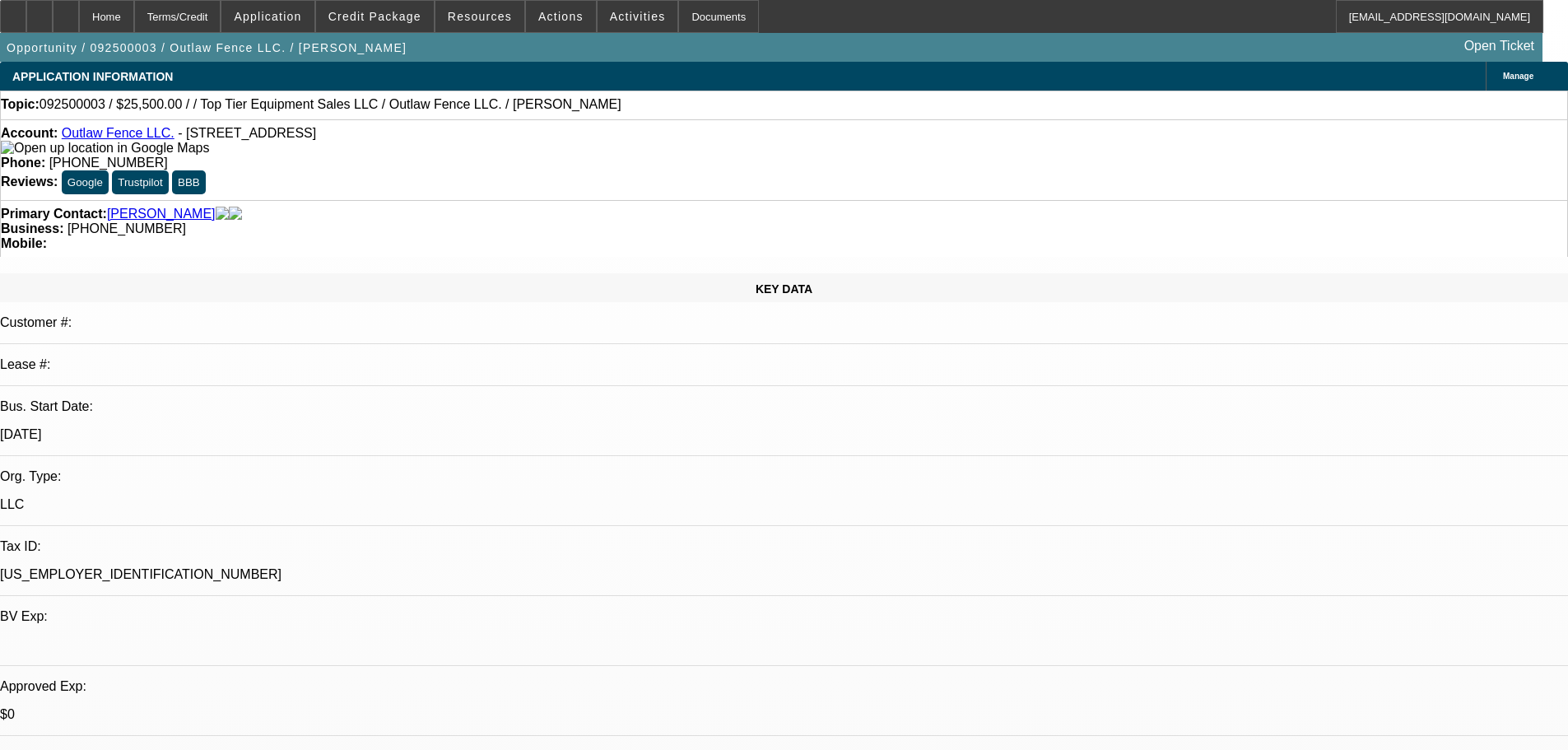
select select "0"
select select "2"
select select "0.1"
select select "4"
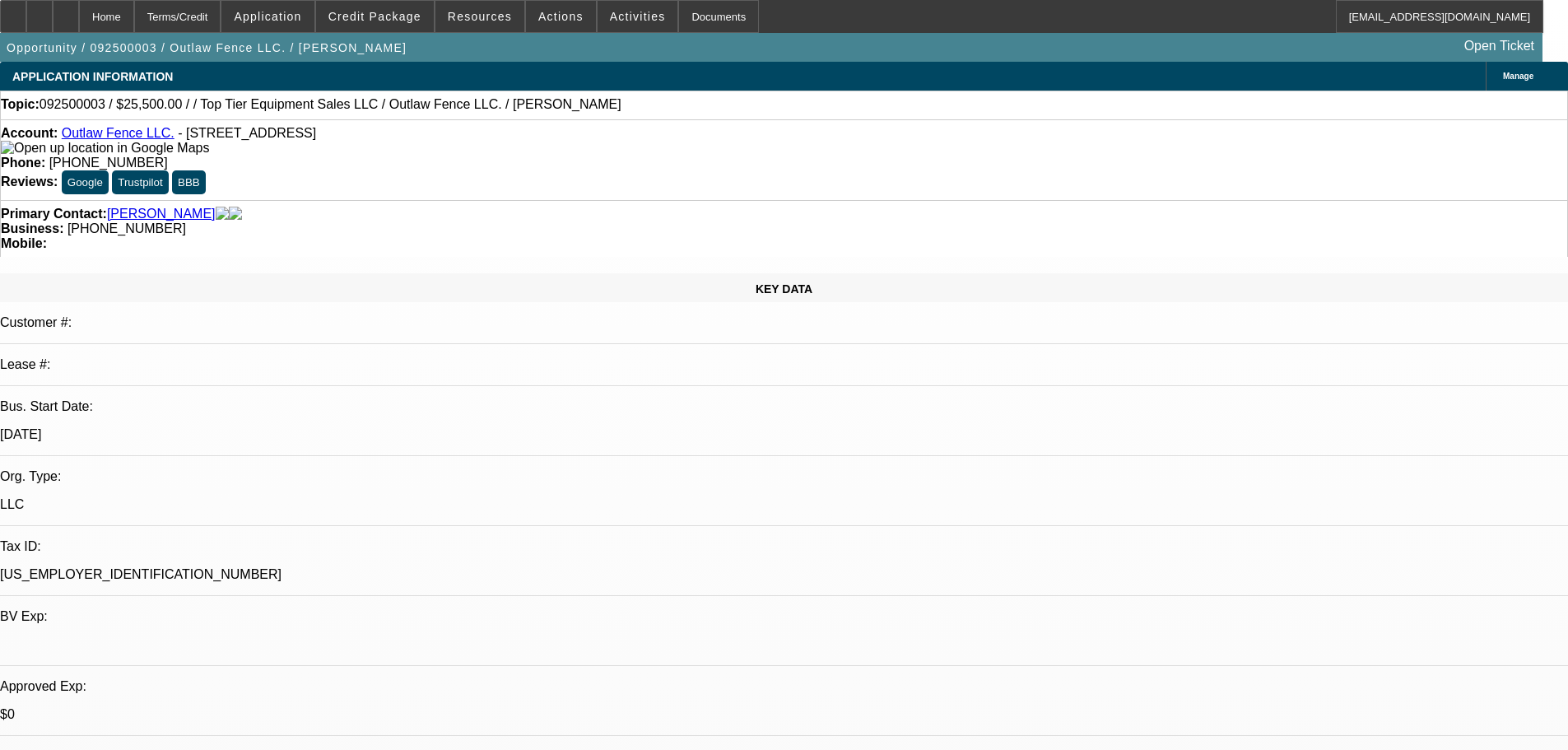
click at [131, 137] on link "Outlaw Fence LLC." at bounding box center [118, 133] width 113 height 14
click at [388, 13] on span "Credit Package" at bounding box center [374, 16] width 93 height 13
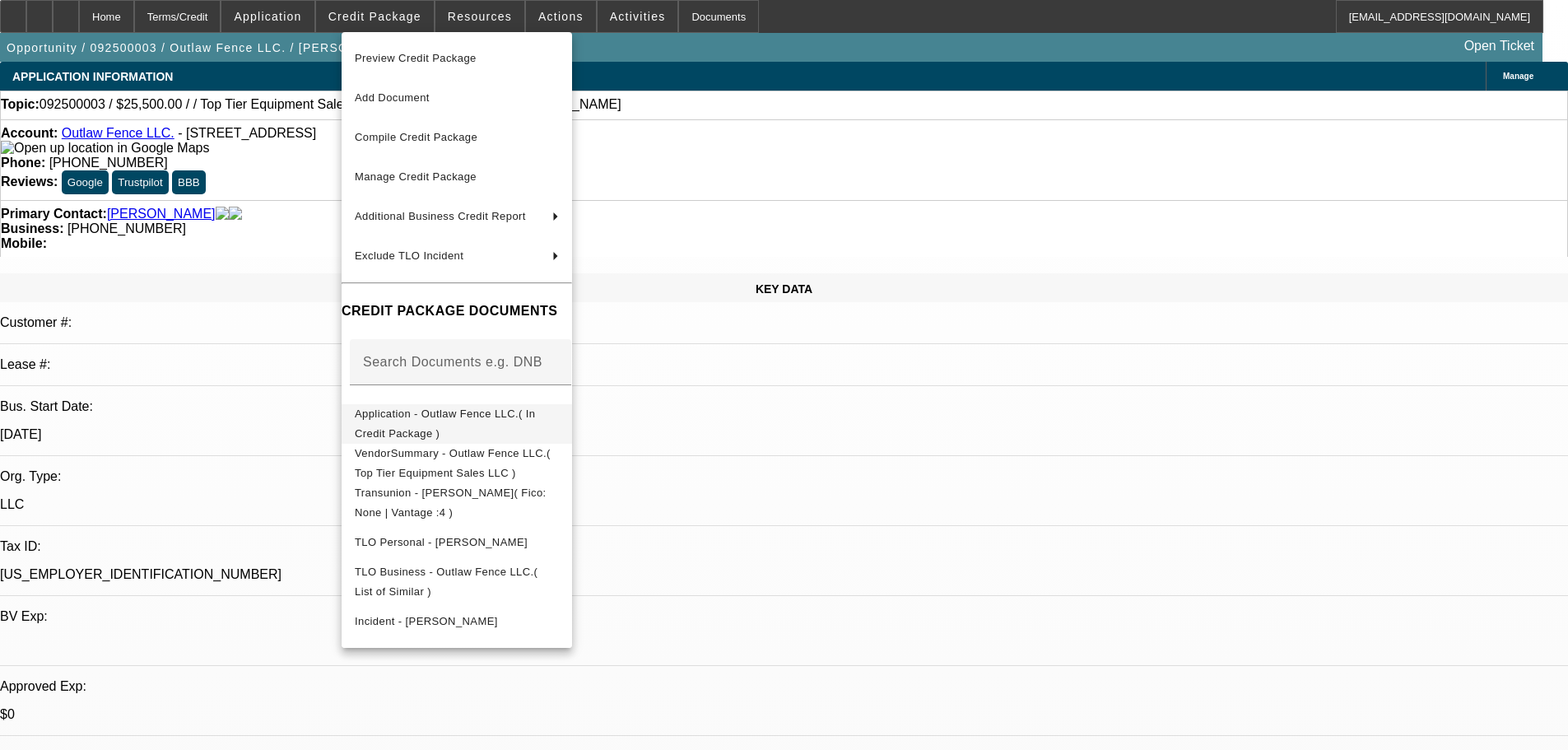
click at [462, 417] on span "Application - Outlaw Fence LLC.( In Credit Package )" at bounding box center [445, 423] width 180 height 32
